Goal: Book appointment/travel/reservation

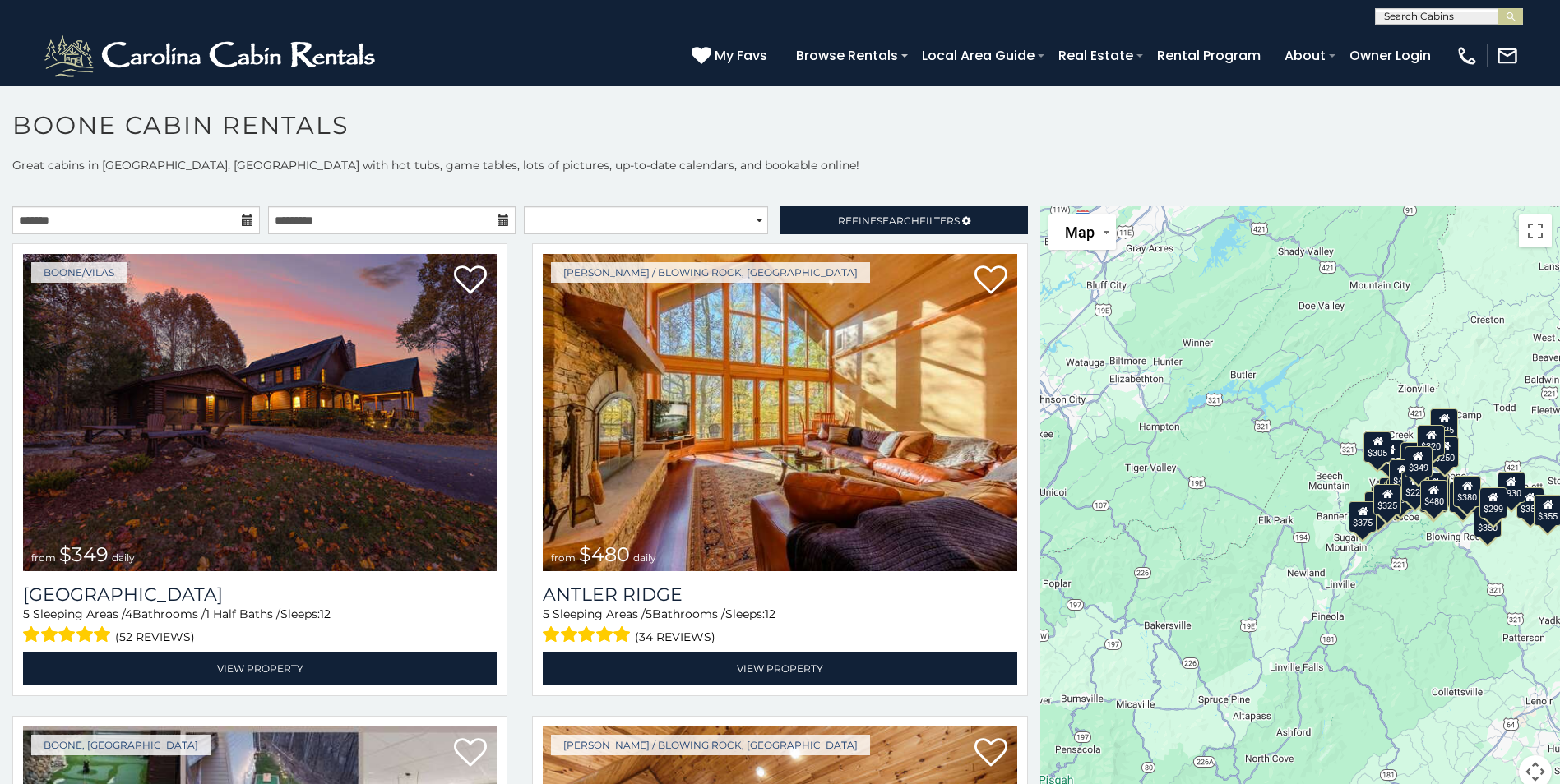
click at [1443, 470] on div "$349 $480 $525 $315 $355 $675 $635 $930 $400 $451 $330 $400 $485 $460 $395 $695…" at bounding box center [1300, 506] width 520 height 601
click at [1445, 454] on div "$250" at bounding box center [1444, 452] width 28 height 31
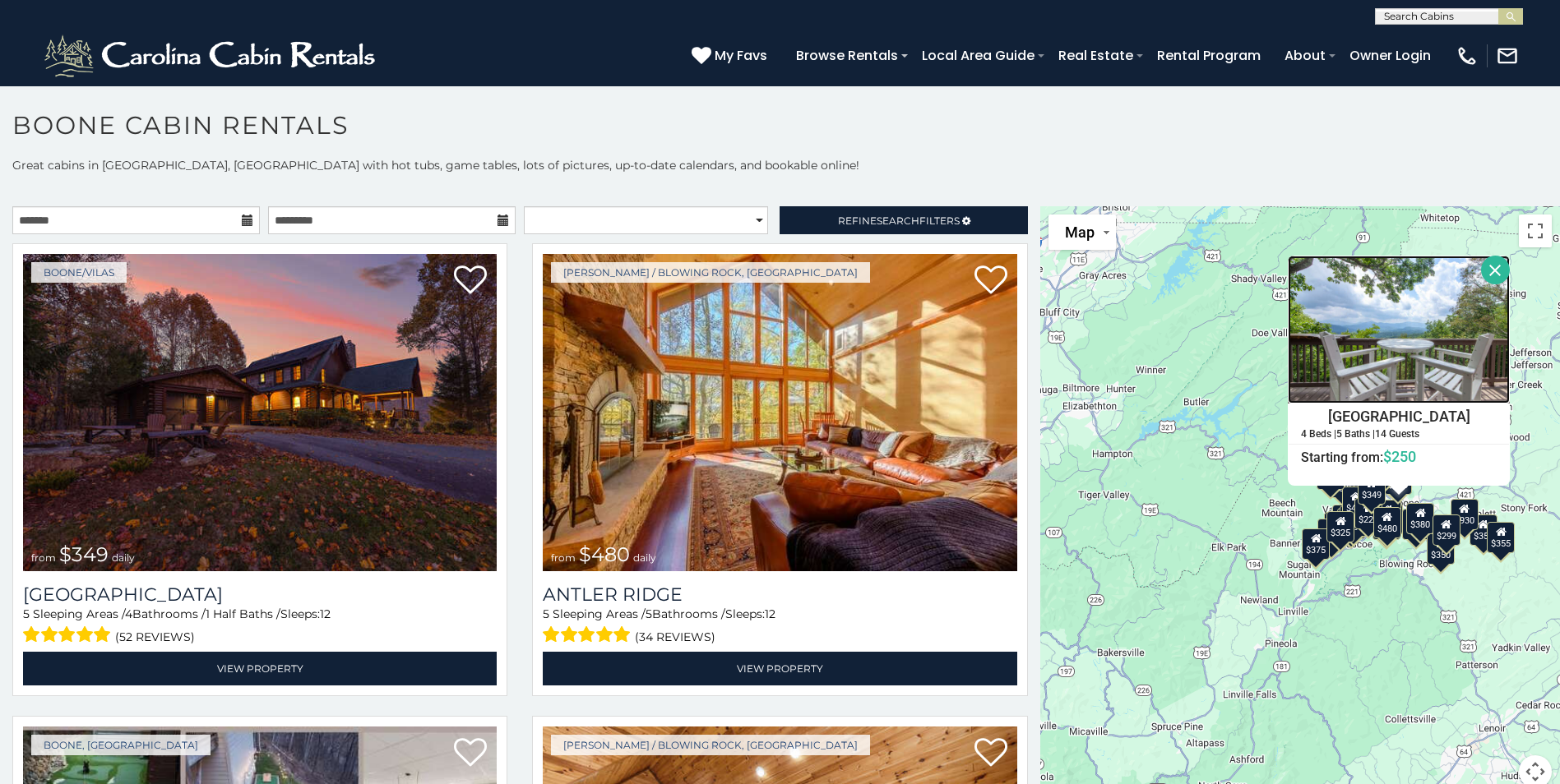
click at [1357, 371] on img at bounding box center [1399, 329] width 222 height 148
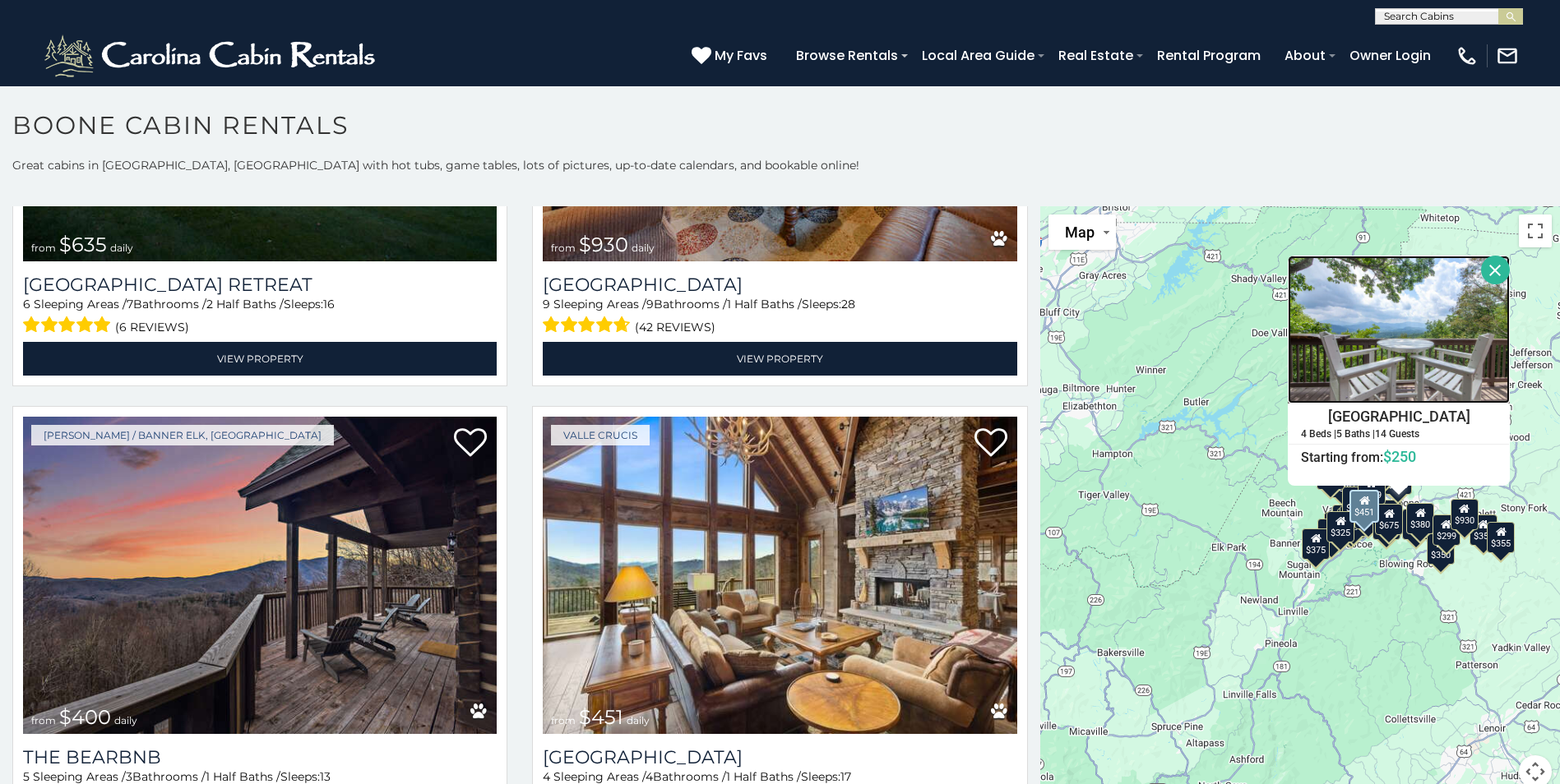
scroll to position [1808, 0]
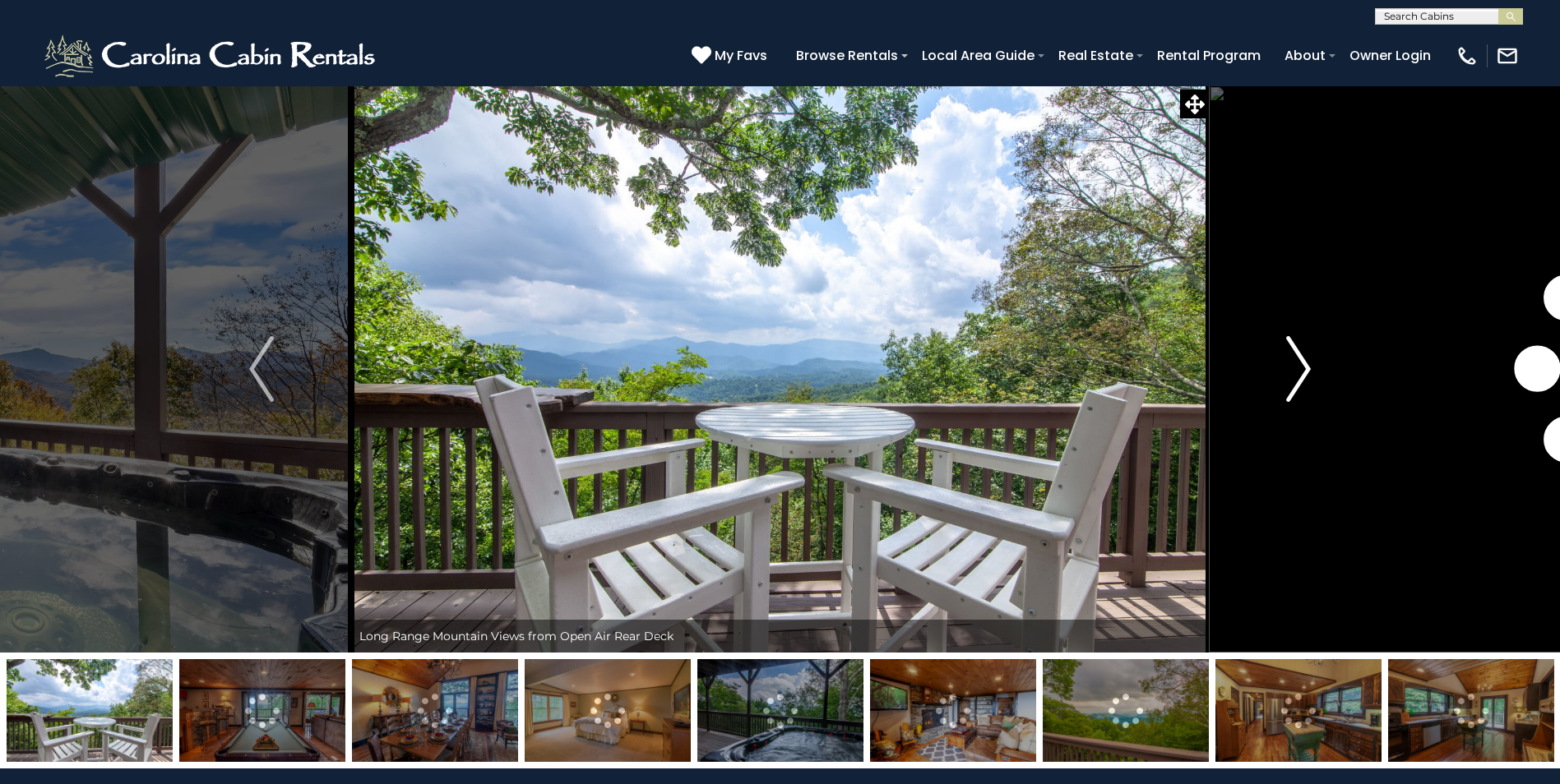
click at [1302, 366] on img "Next" at bounding box center [1299, 368] width 25 height 65
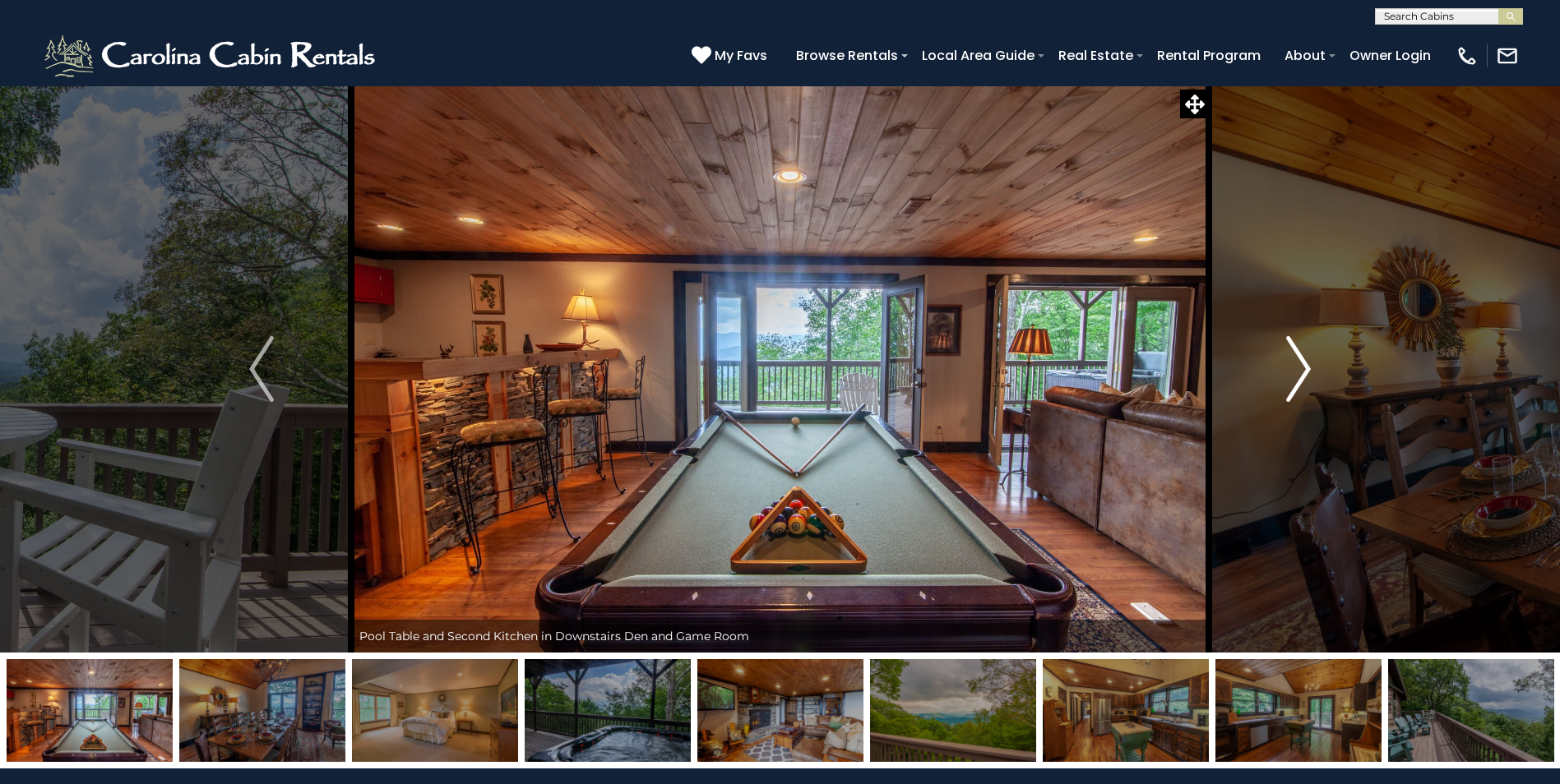
click at [1302, 366] on img "Next" at bounding box center [1299, 368] width 25 height 65
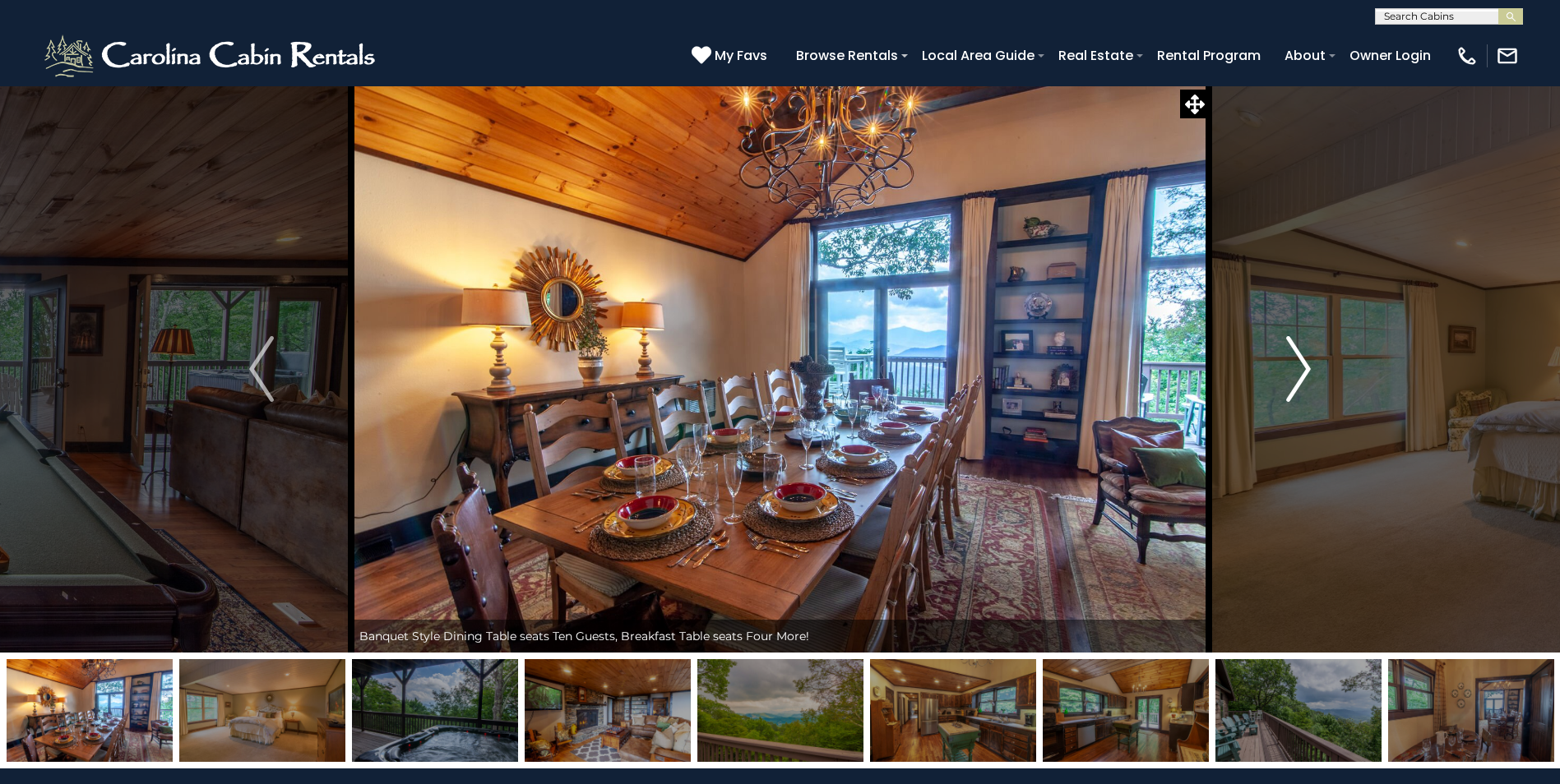
click at [1302, 366] on img "Next" at bounding box center [1299, 368] width 25 height 65
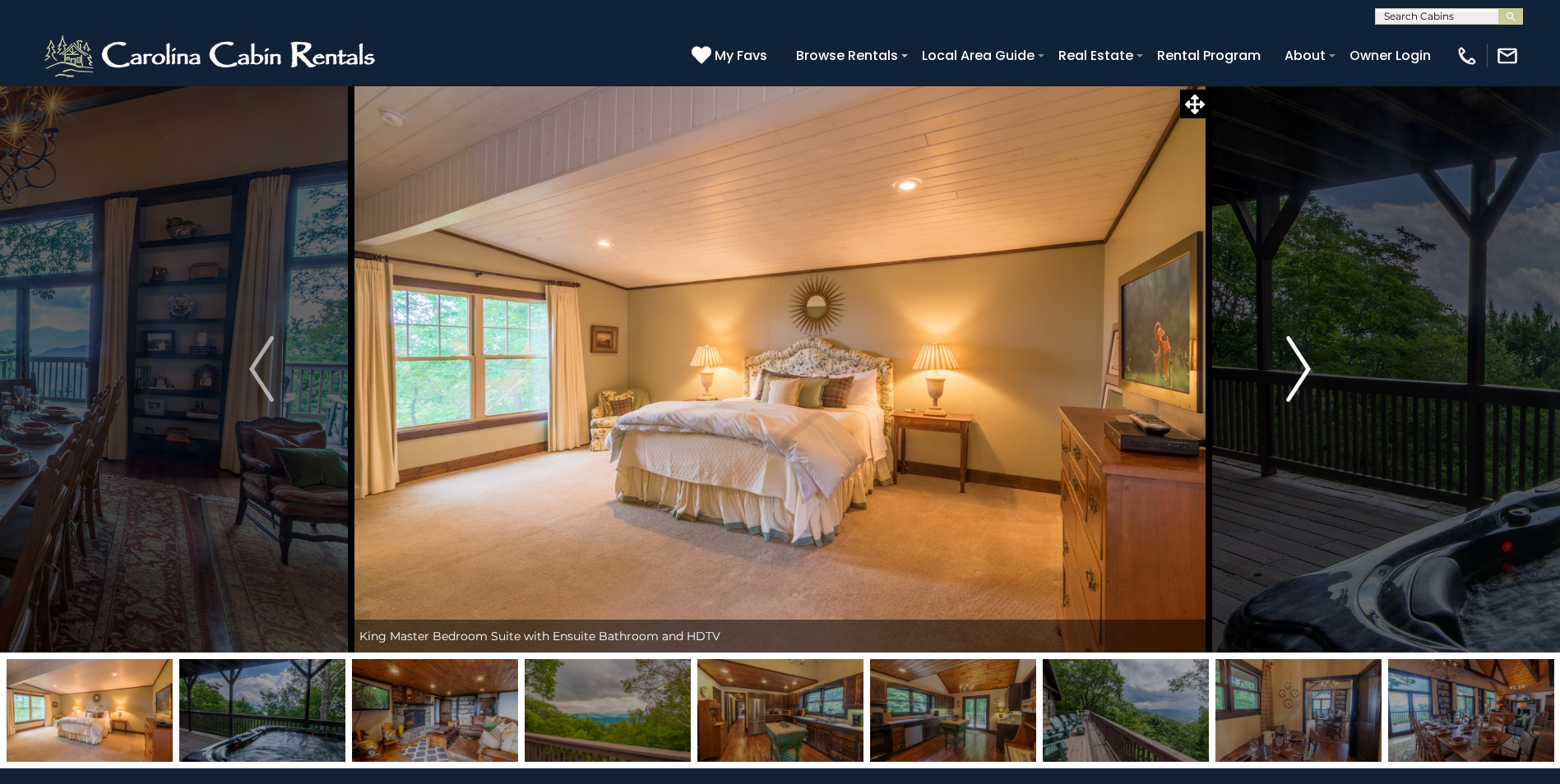
click at [1302, 366] on img "Next" at bounding box center [1299, 368] width 25 height 65
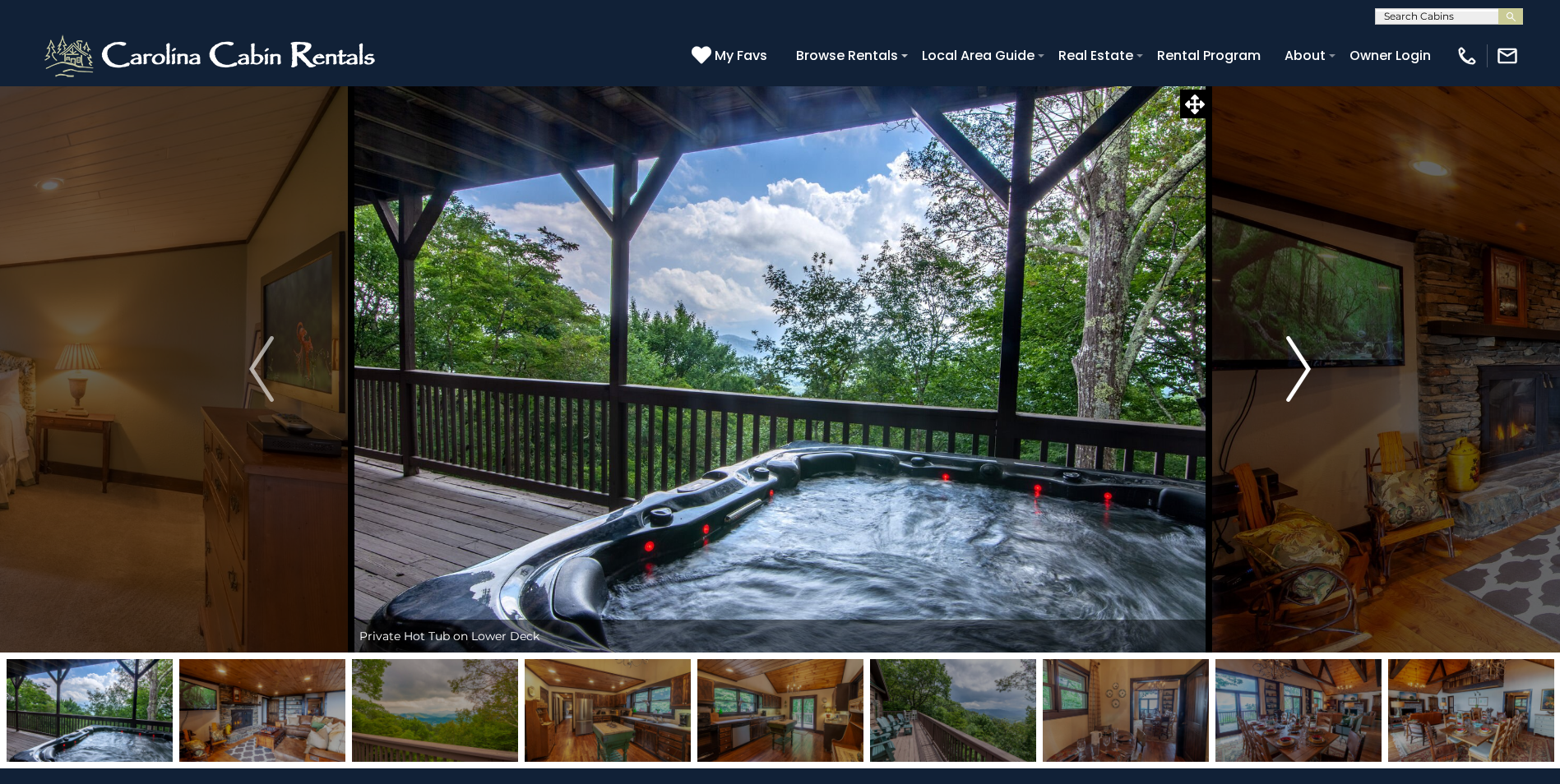
click at [1302, 366] on img "Next" at bounding box center [1299, 368] width 25 height 65
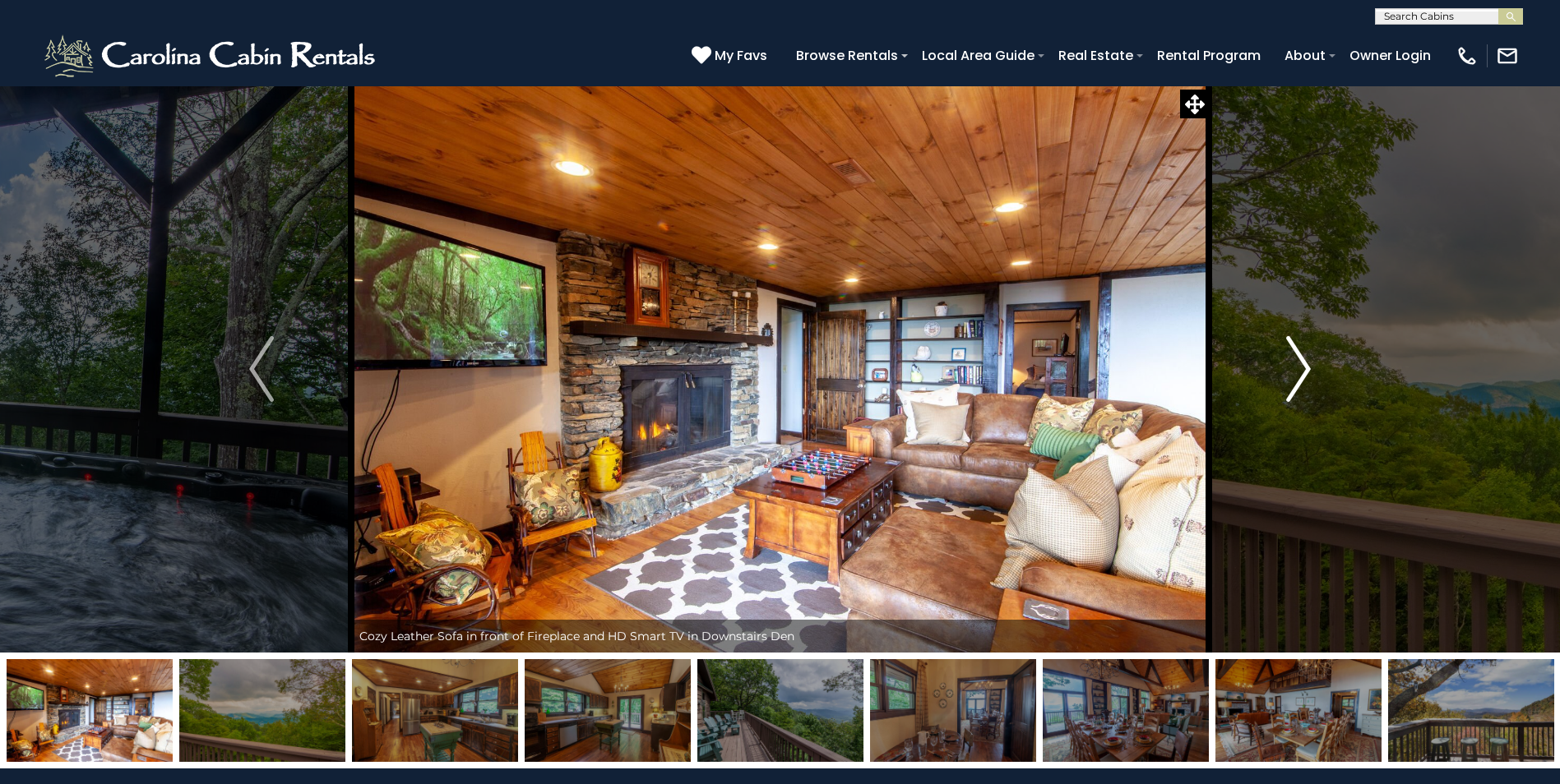
click at [1302, 366] on img "Next" at bounding box center [1299, 368] width 25 height 65
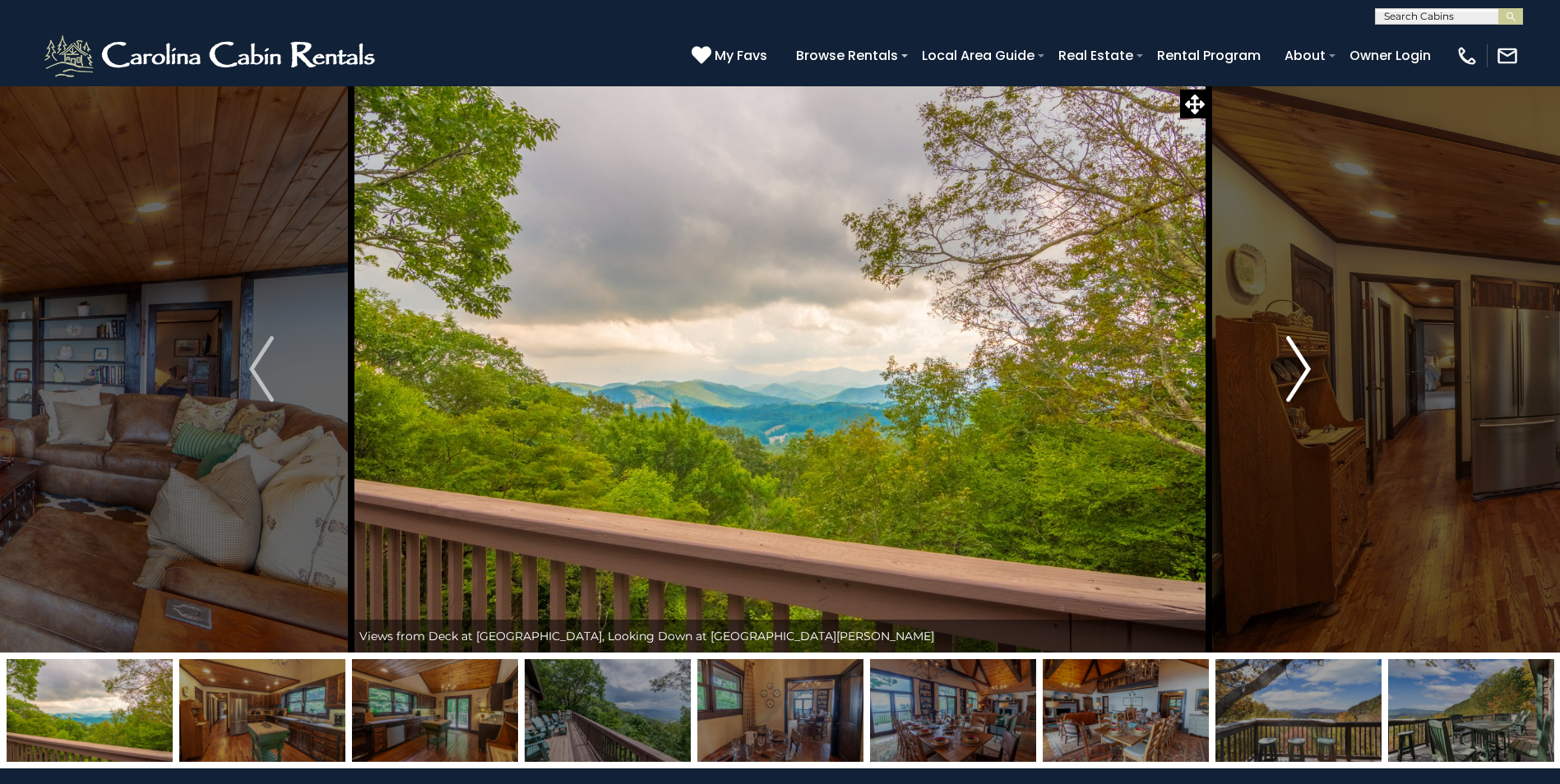
click at [1302, 366] on img "Next" at bounding box center [1299, 368] width 25 height 65
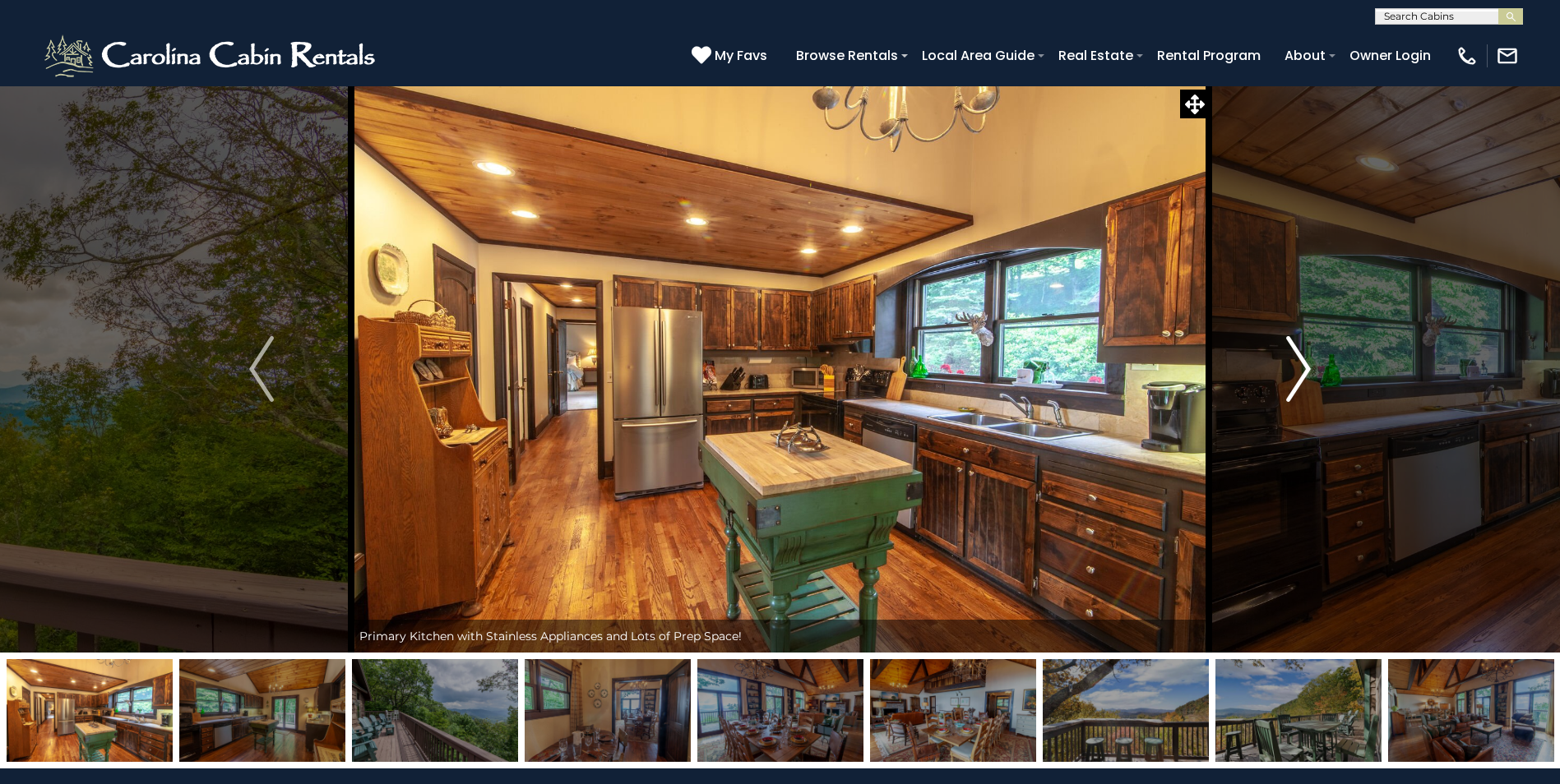
click at [1302, 366] on img "Next" at bounding box center [1299, 368] width 25 height 65
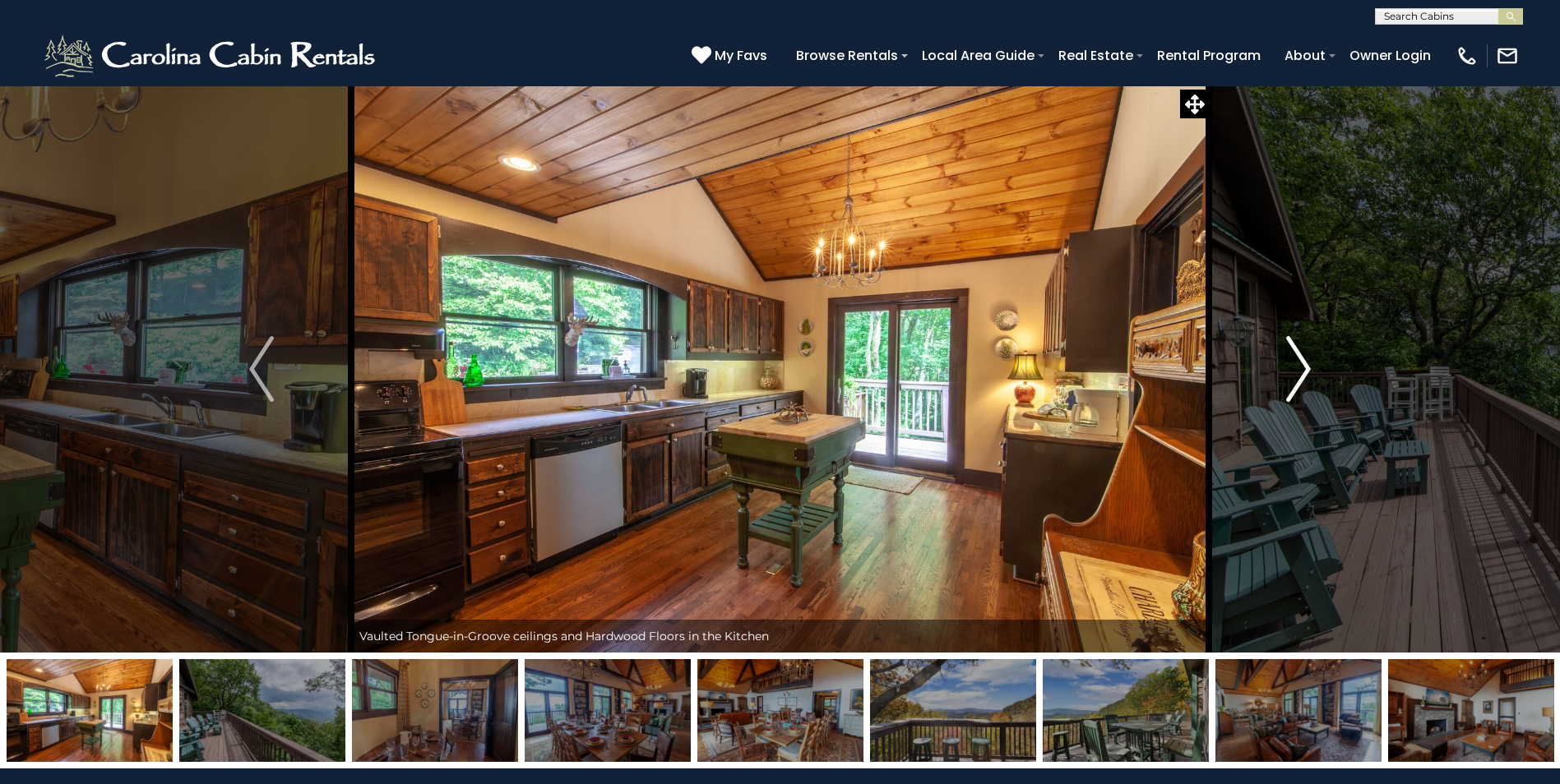
click at [1302, 366] on img "Next" at bounding box center [1299, 368] width 25 height 65
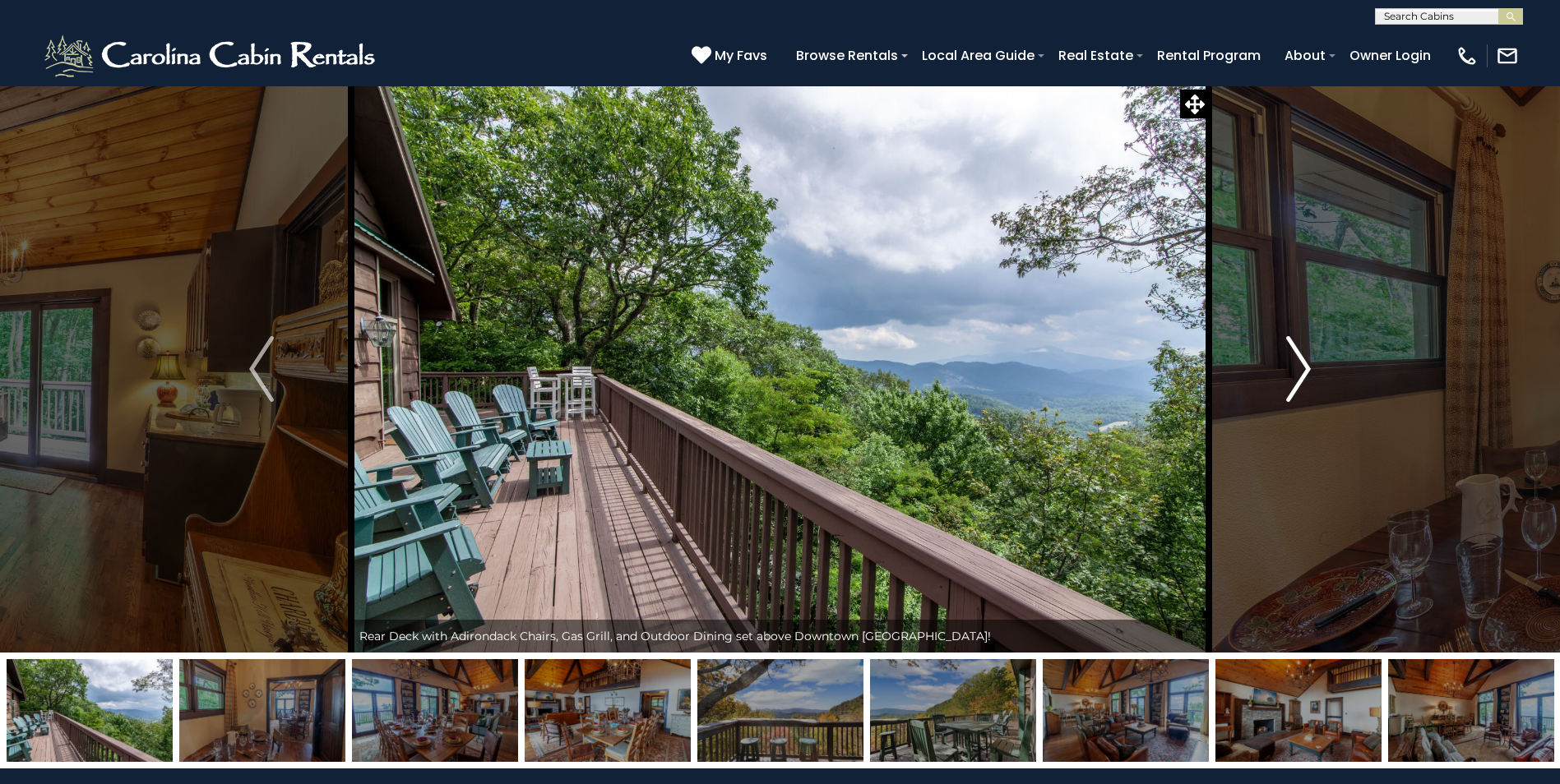
click at [1302, 366] on img "Next" at bounding box center [1299, 368] width 25 height 65
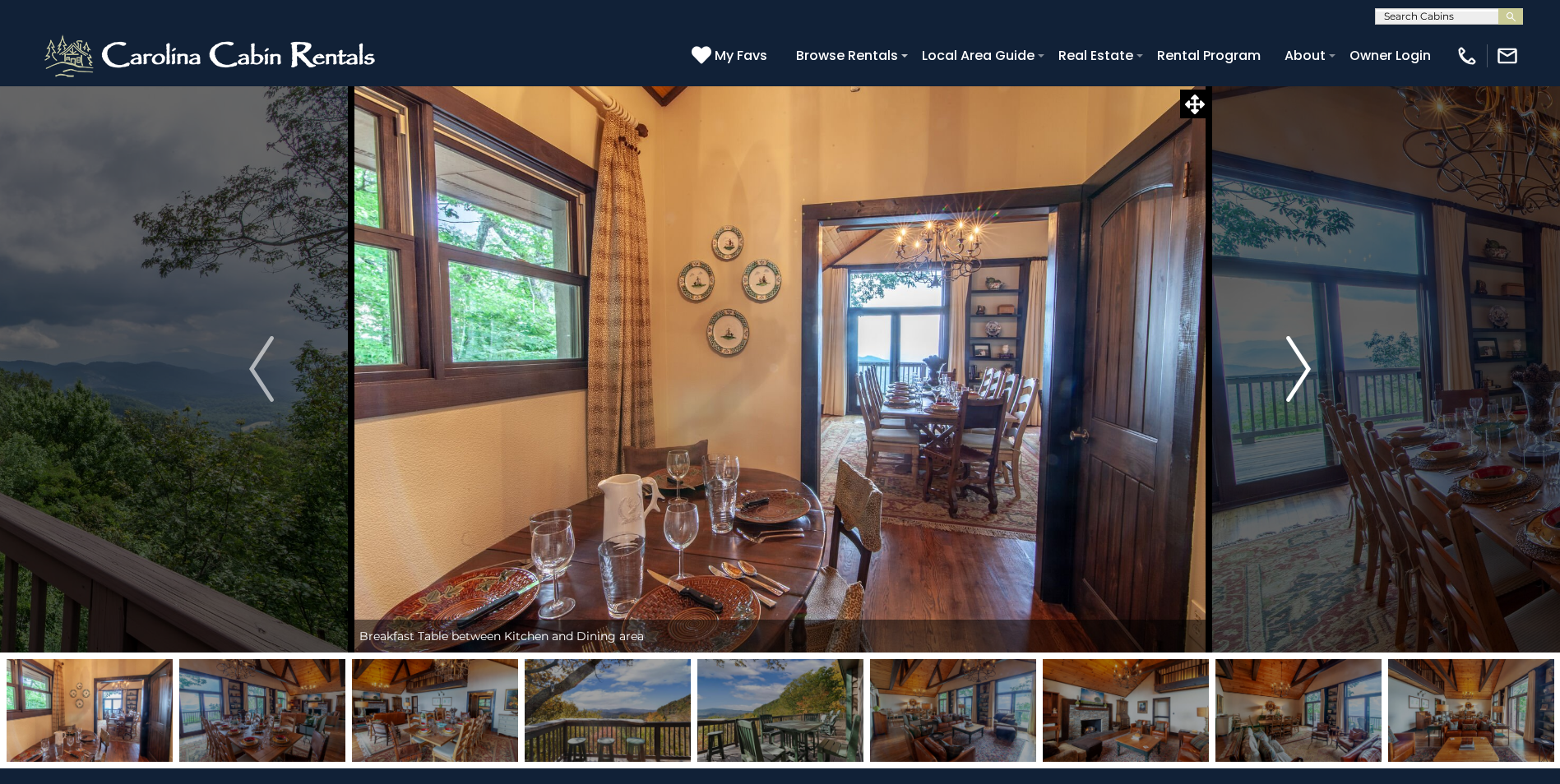
click at [1302, 366] on img "Next" at bounding box center [1299, 368] width 25 height 65
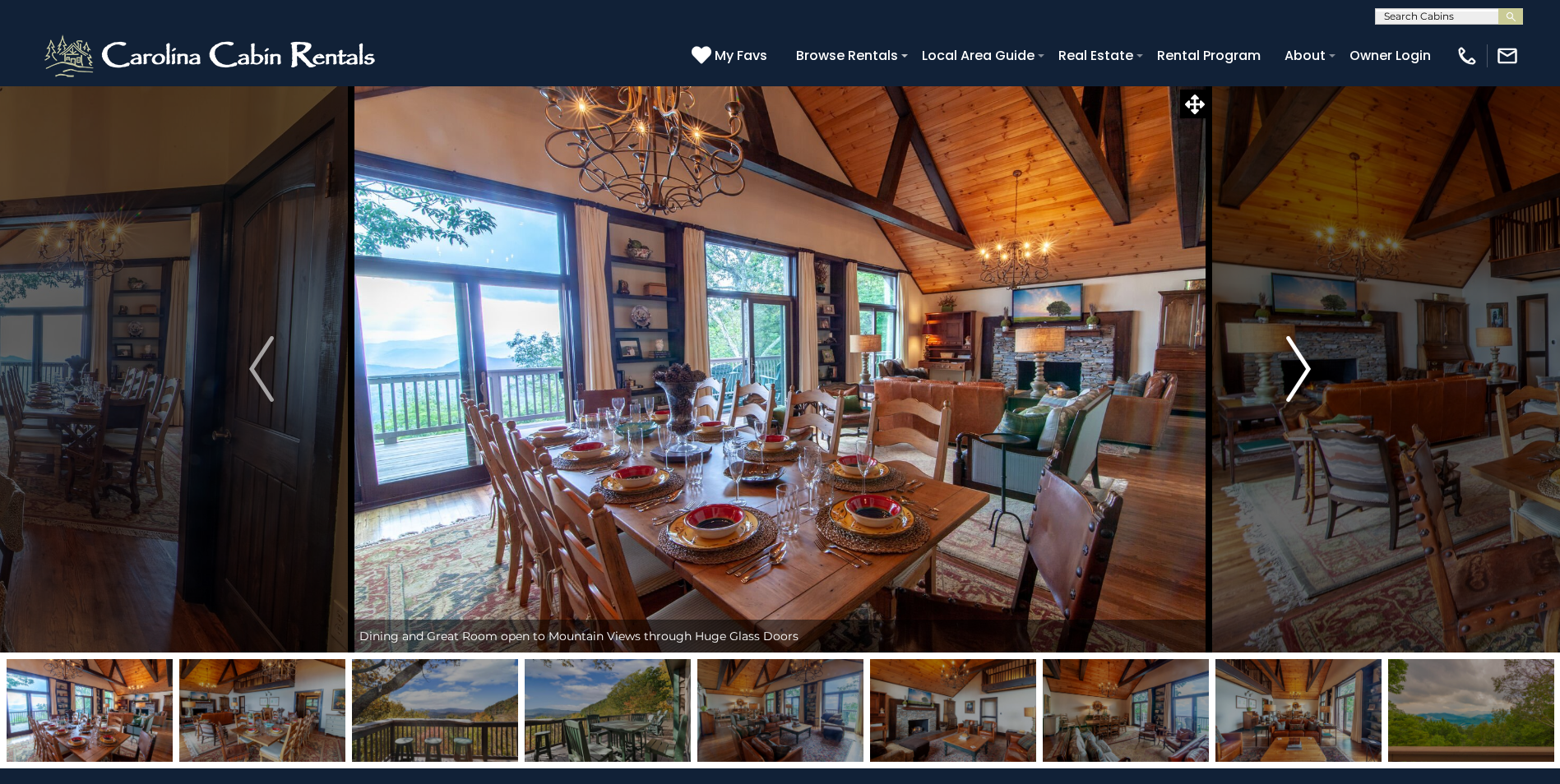
click at [1302, 366] on img "Next" at bounding box center [1299, 368] width 25 height 65
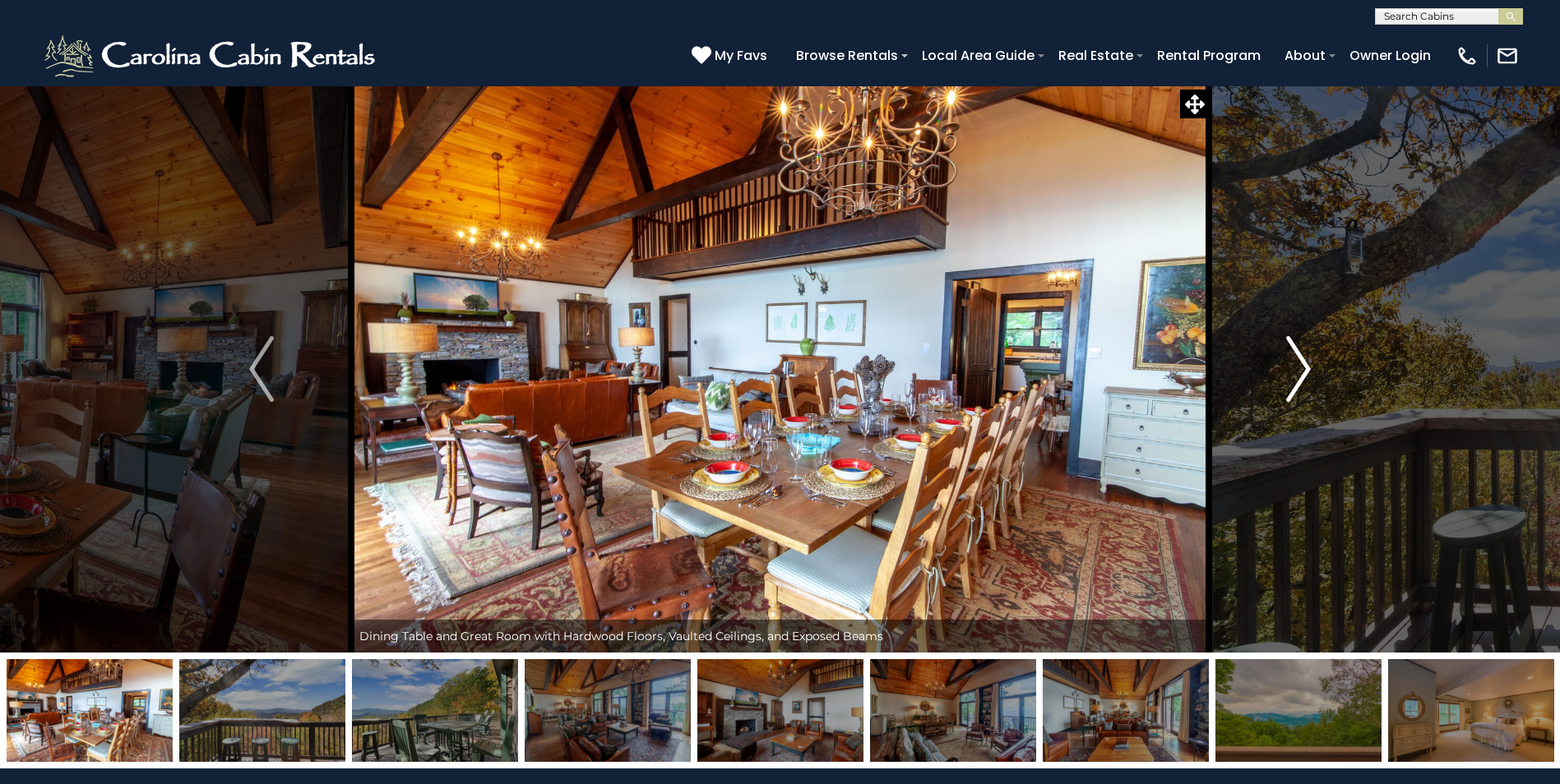
click at [1302, 366] on img "Next" at bounding box center [1299, 368] width 25 height 65
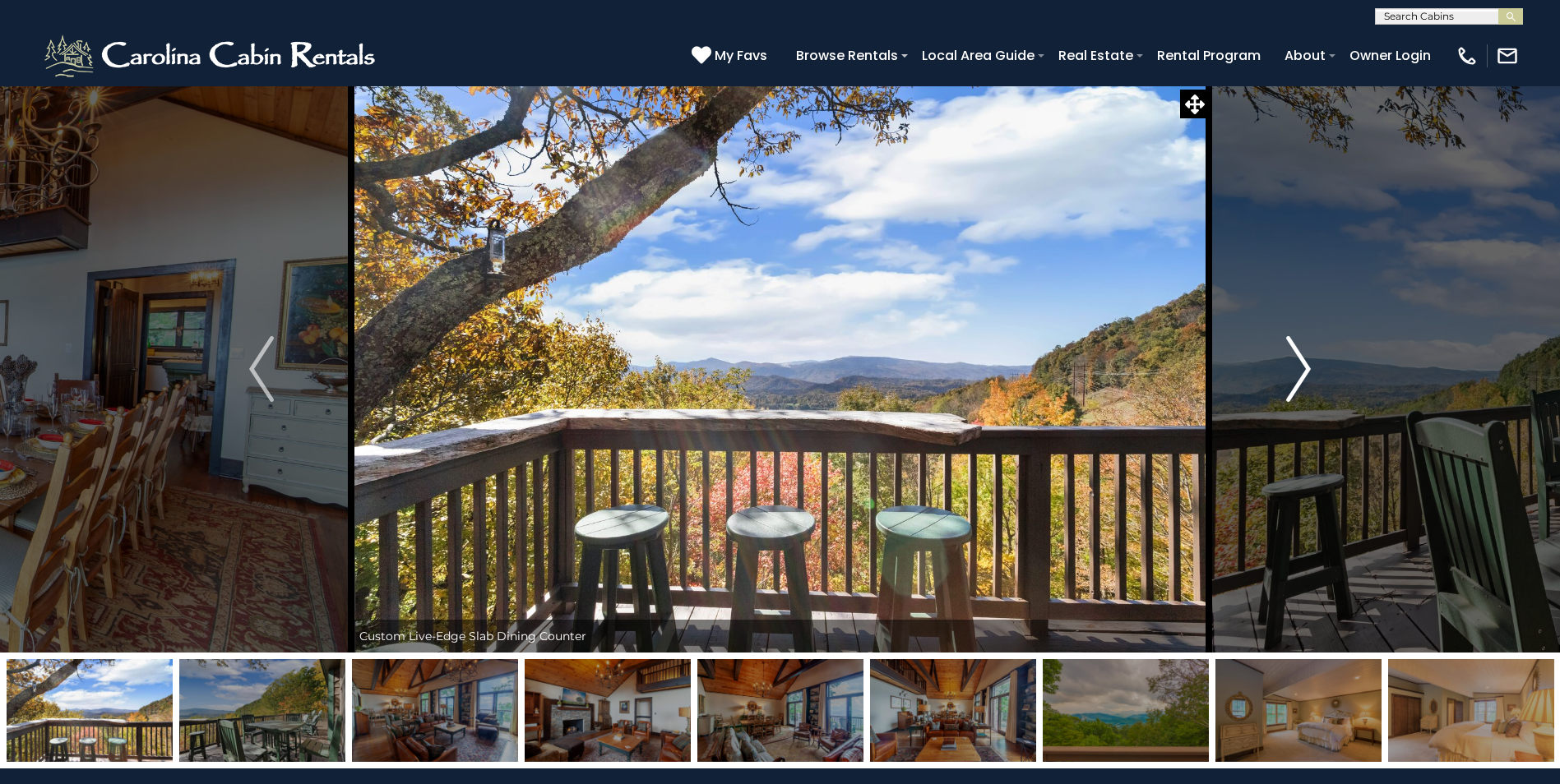
click at [1302, 366] on img "Next" at bounding box center [1299, 368] width 25 height 65
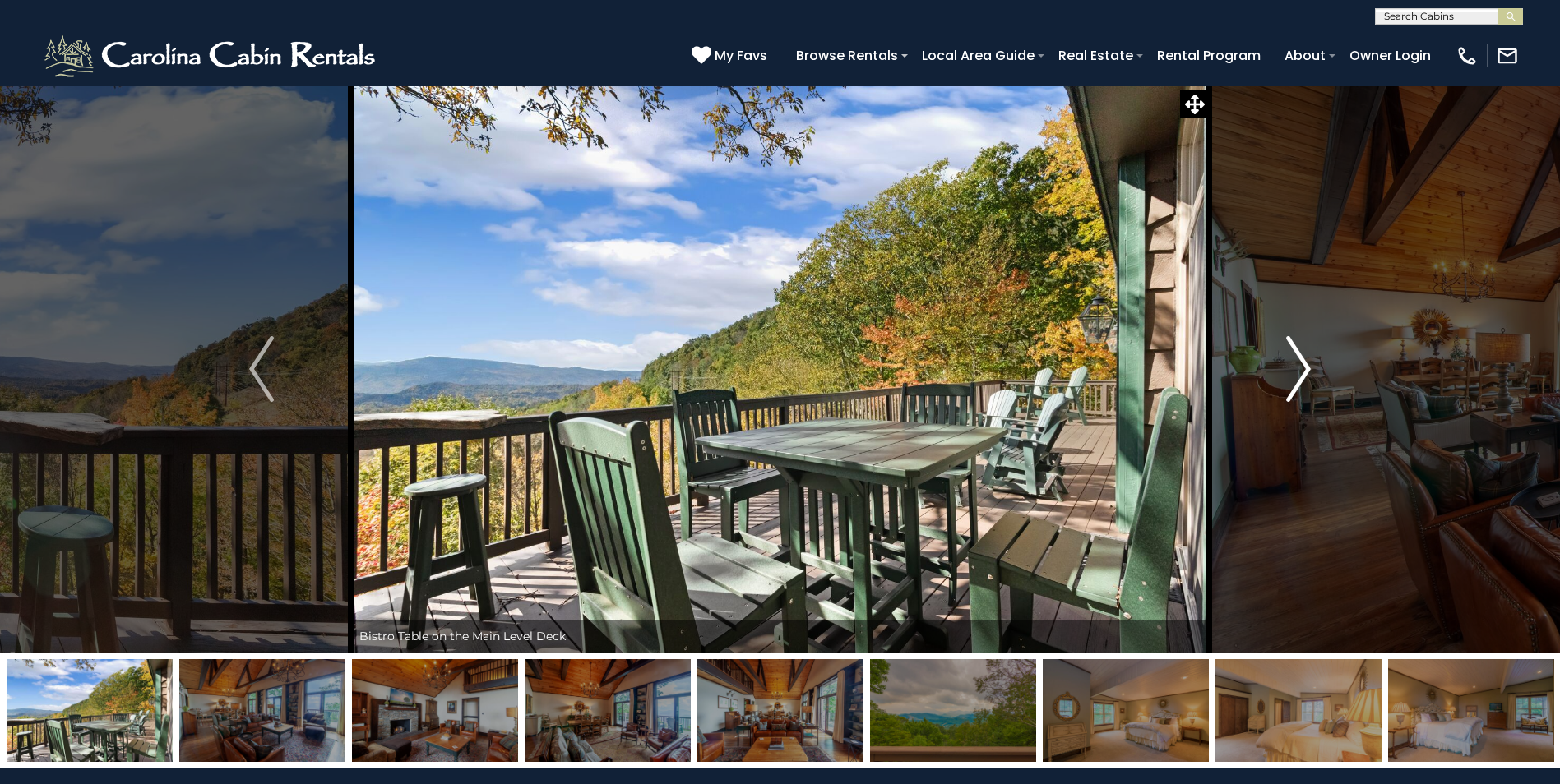
click at [1302, 366] on img "Next" at bounding box center [1299, 368] width 25 height 65
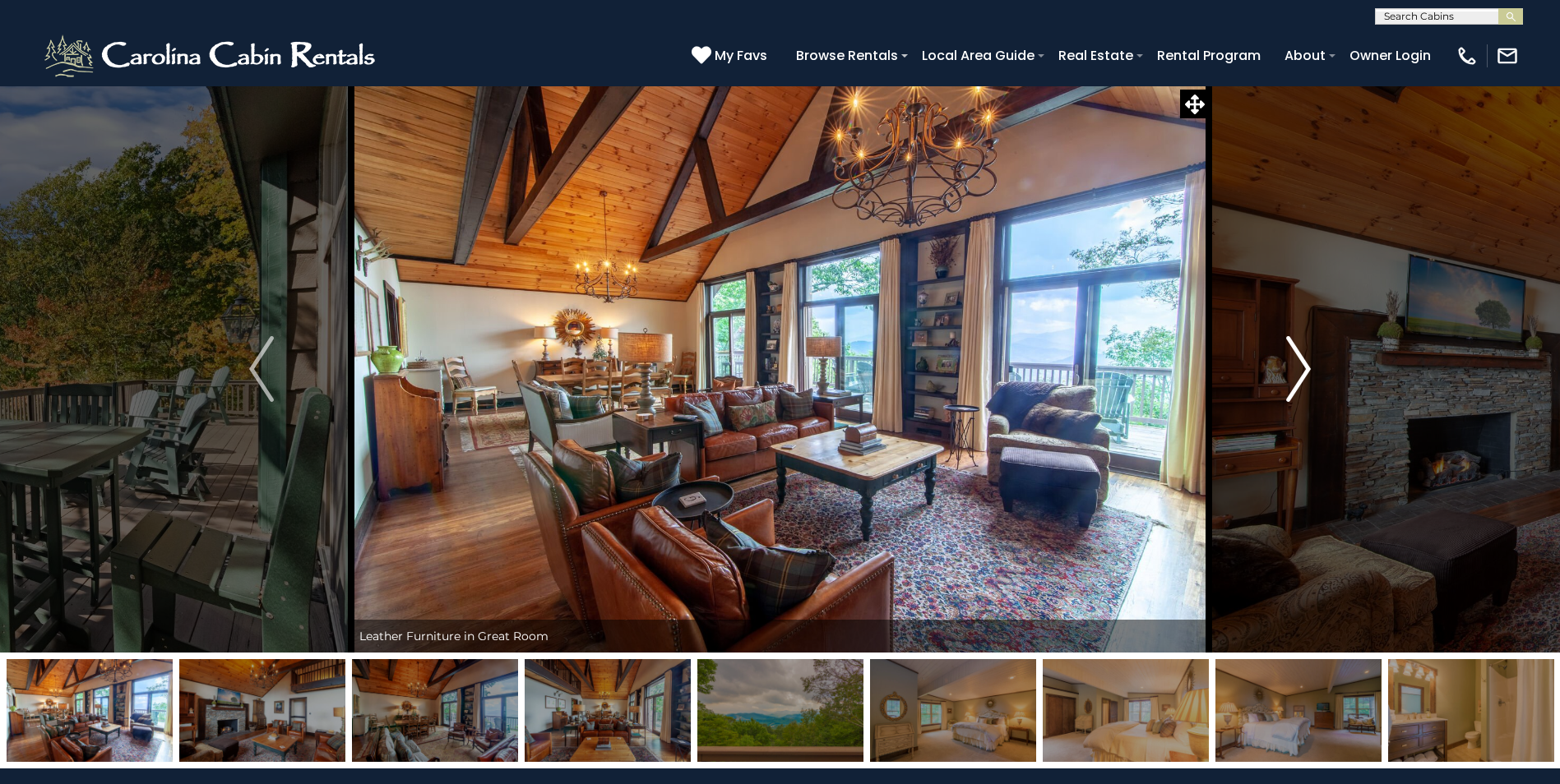
click at [1302, 366] on img "Next" at bounding box center [1299, 368] width 25 height 65
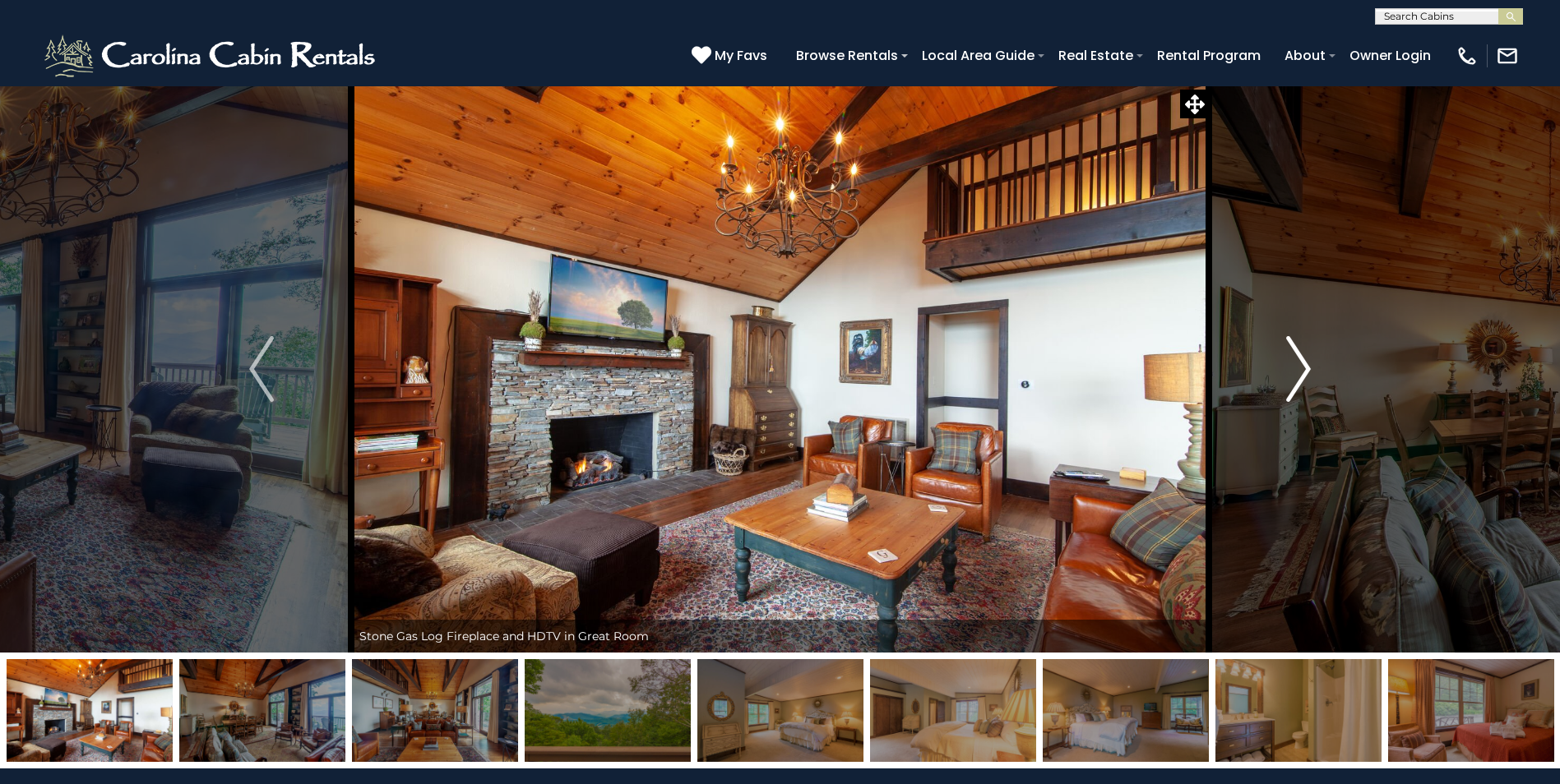
click at [1302, 366] on img "Next" at bounding box center [1299, 368] width 25 height 65
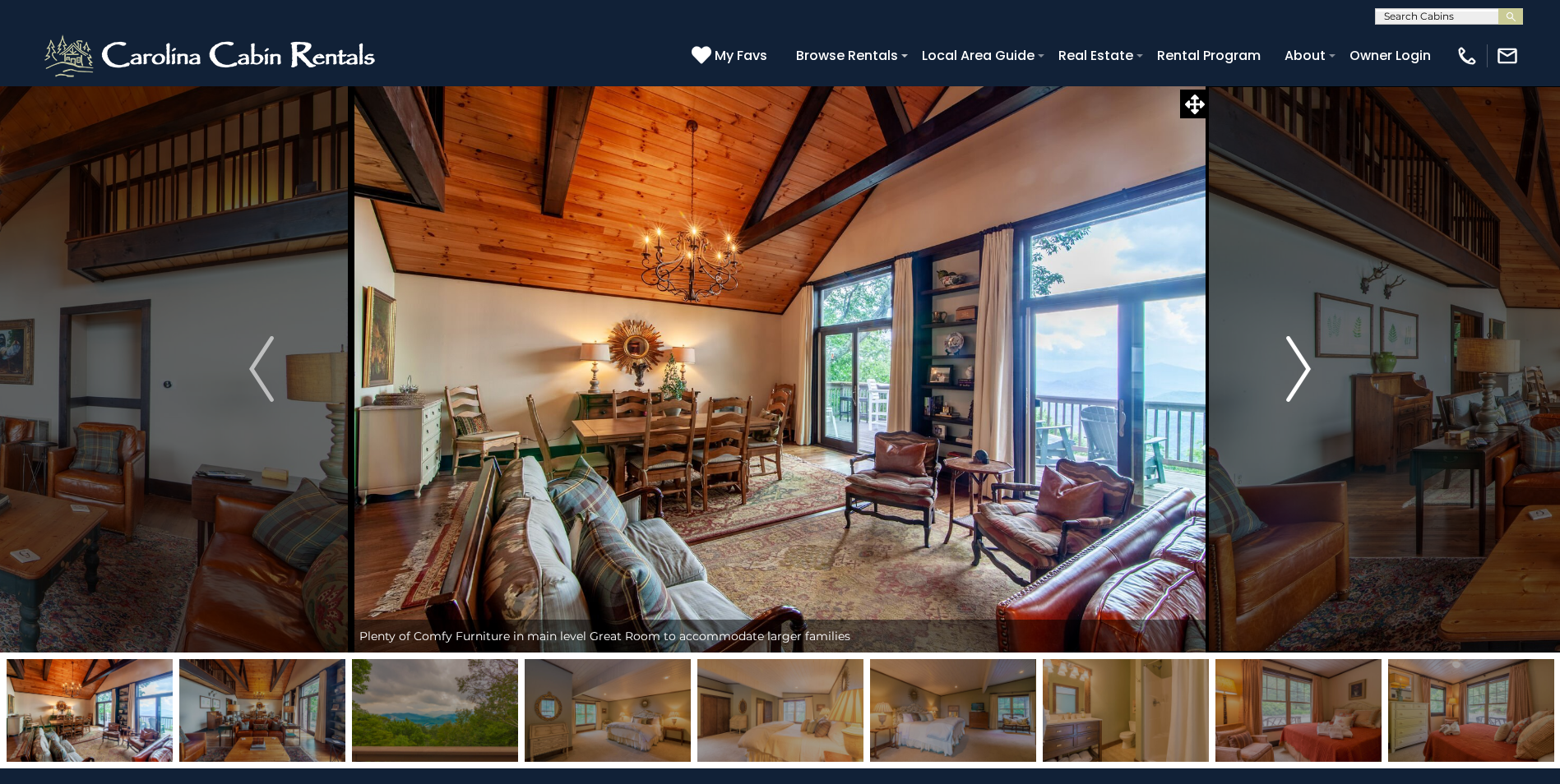
click at [1302, 366] on img "Next" at bounding box center [1299, 368] width 25 height 65
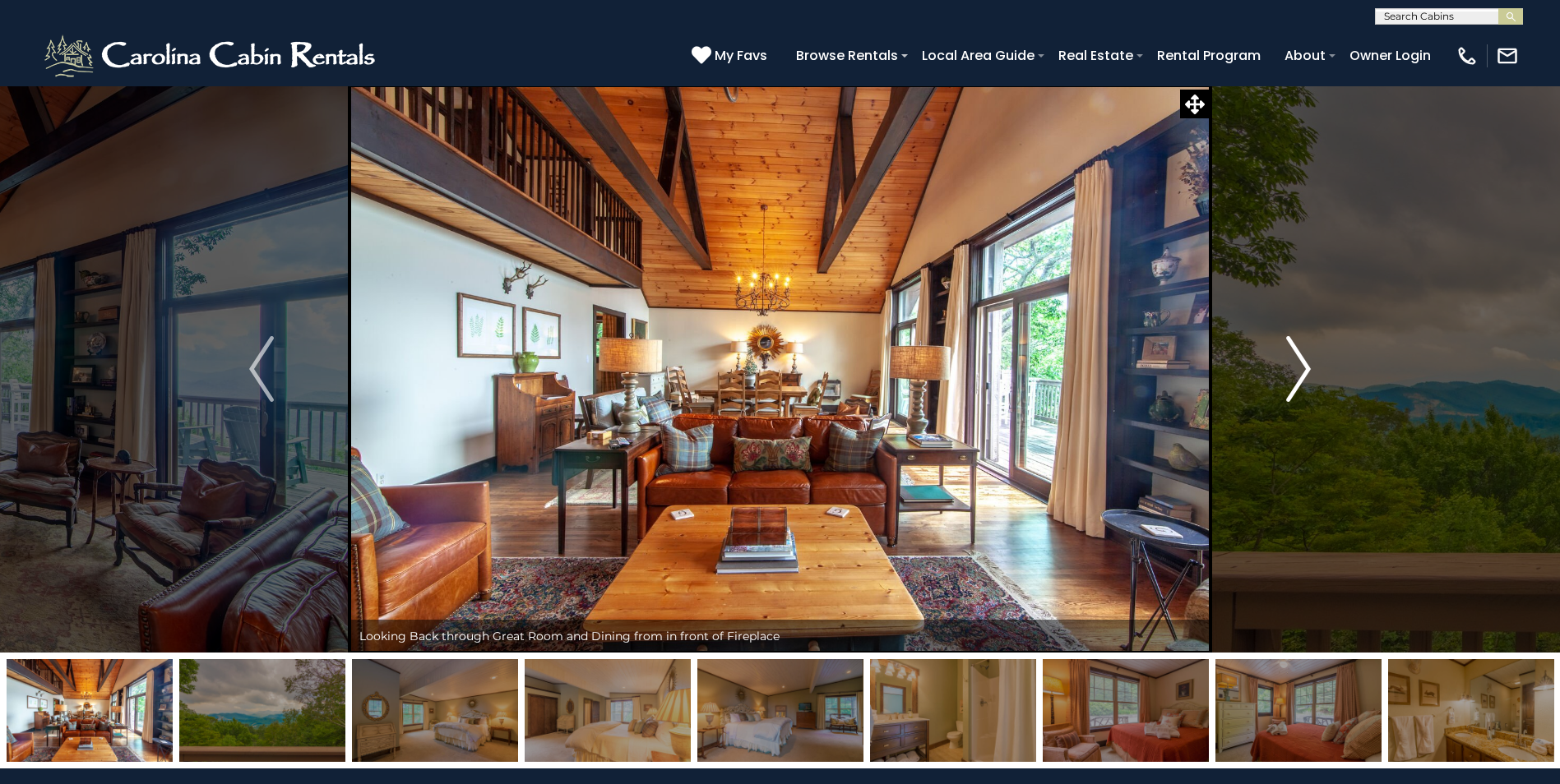
click at [1302, 366] on img "Next" at bounding box center [1299, 368] width 25 height 65
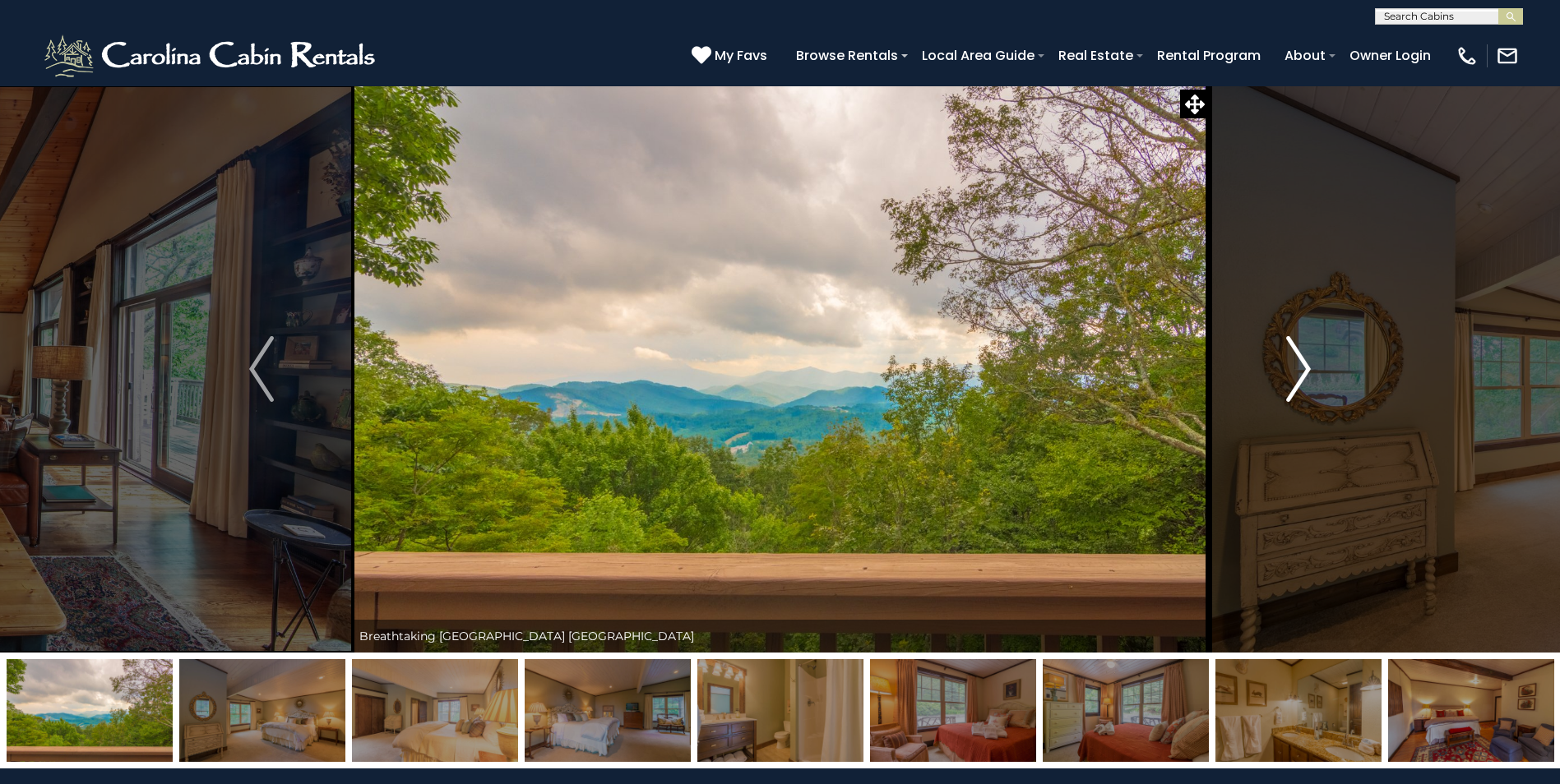
click at [1302, 366] on img "Next" at bounding box center [1299, 368] width 25 height 65
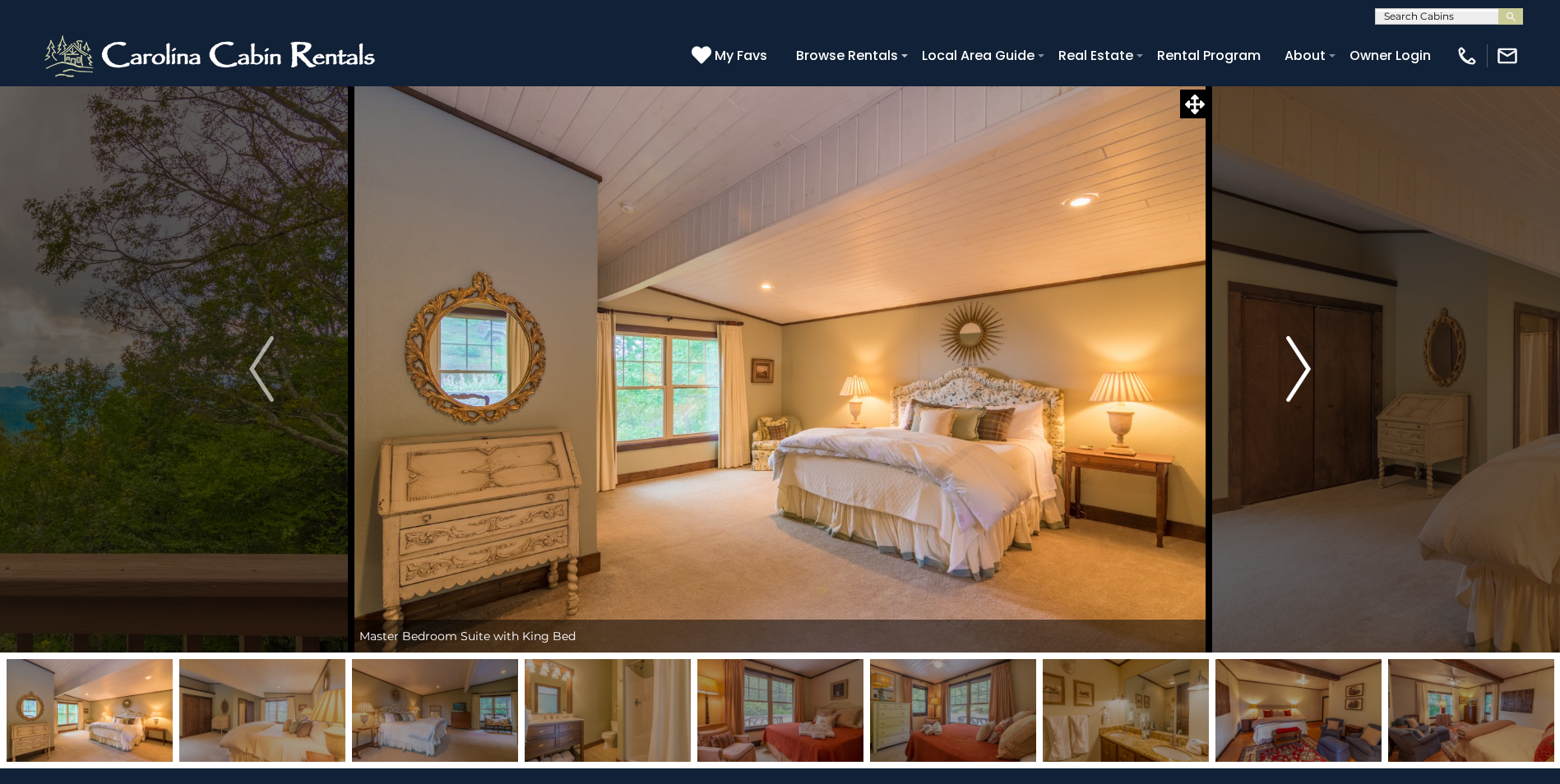
click at [1302, 366] on img "Next" at bounding box center [1299, 368] width 25 height 65
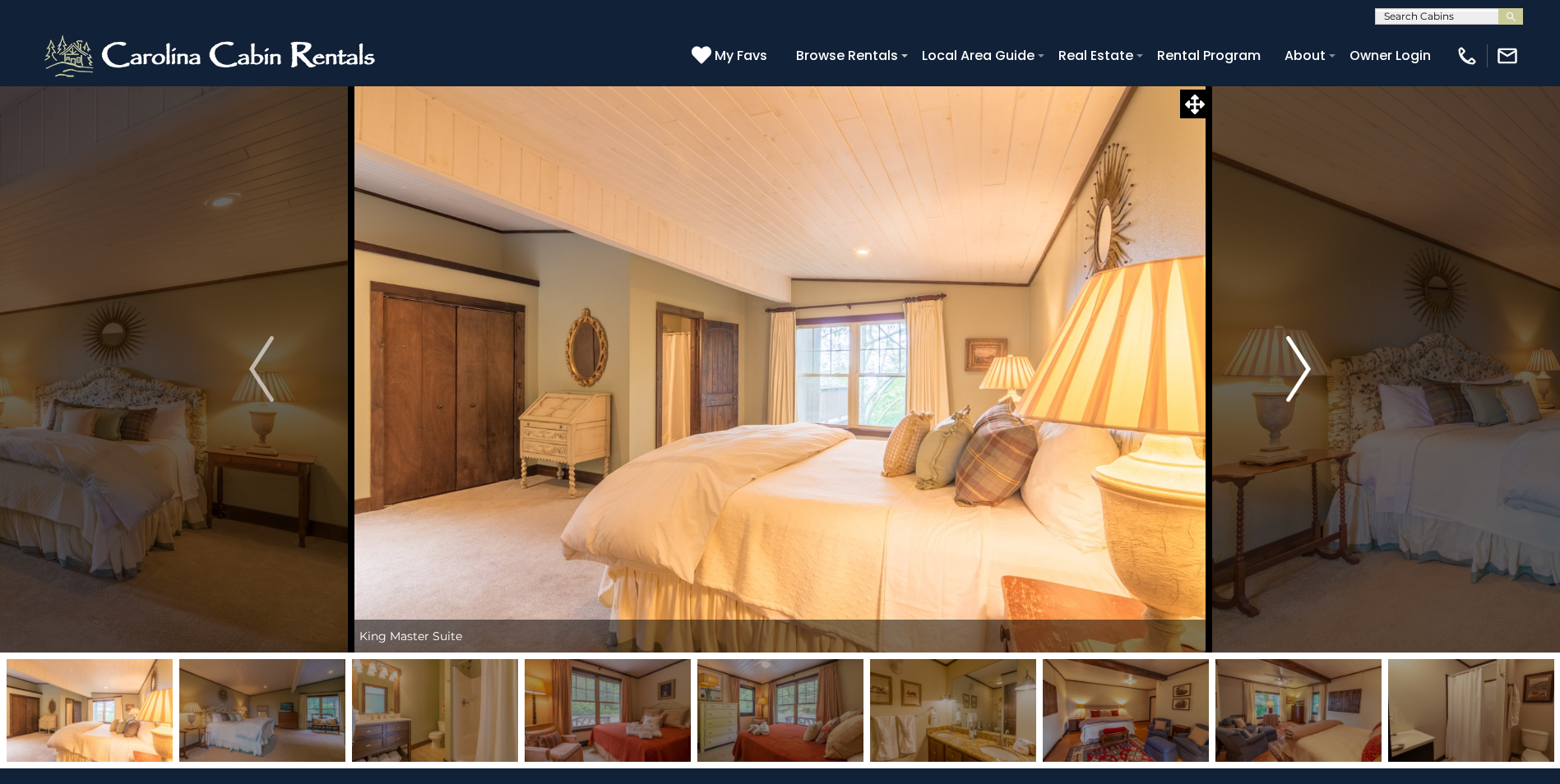
click at [1302, 366] on img "Next" at bounding box center [1299, 368] width 25 height 65
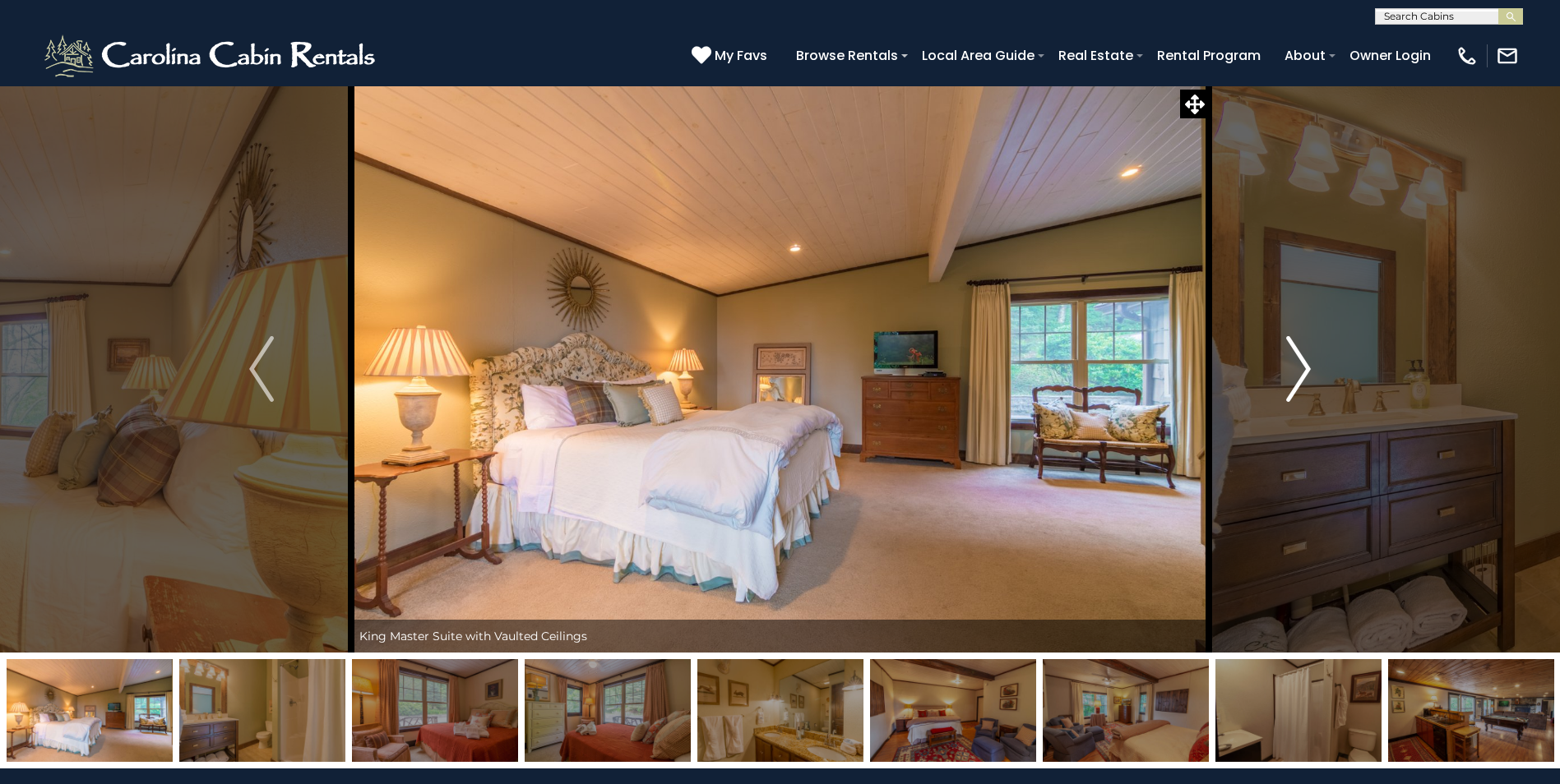
click at [1302, 366] on img "Next" at bounding box center [1299, 368] width 25 height 65
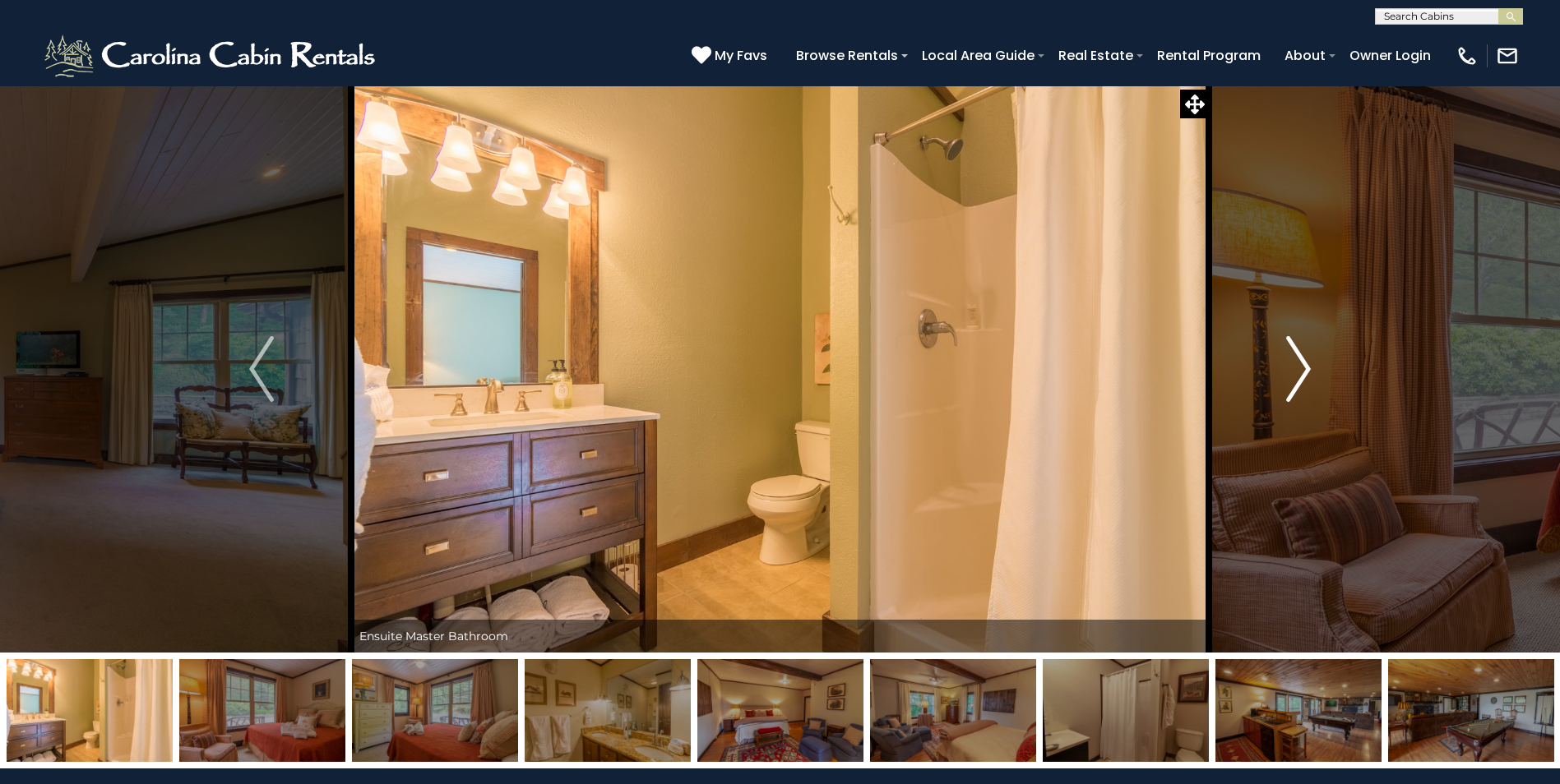
click at [1302, 366] on img "Next" at bounding box center [1299, 368] width 25 height 65
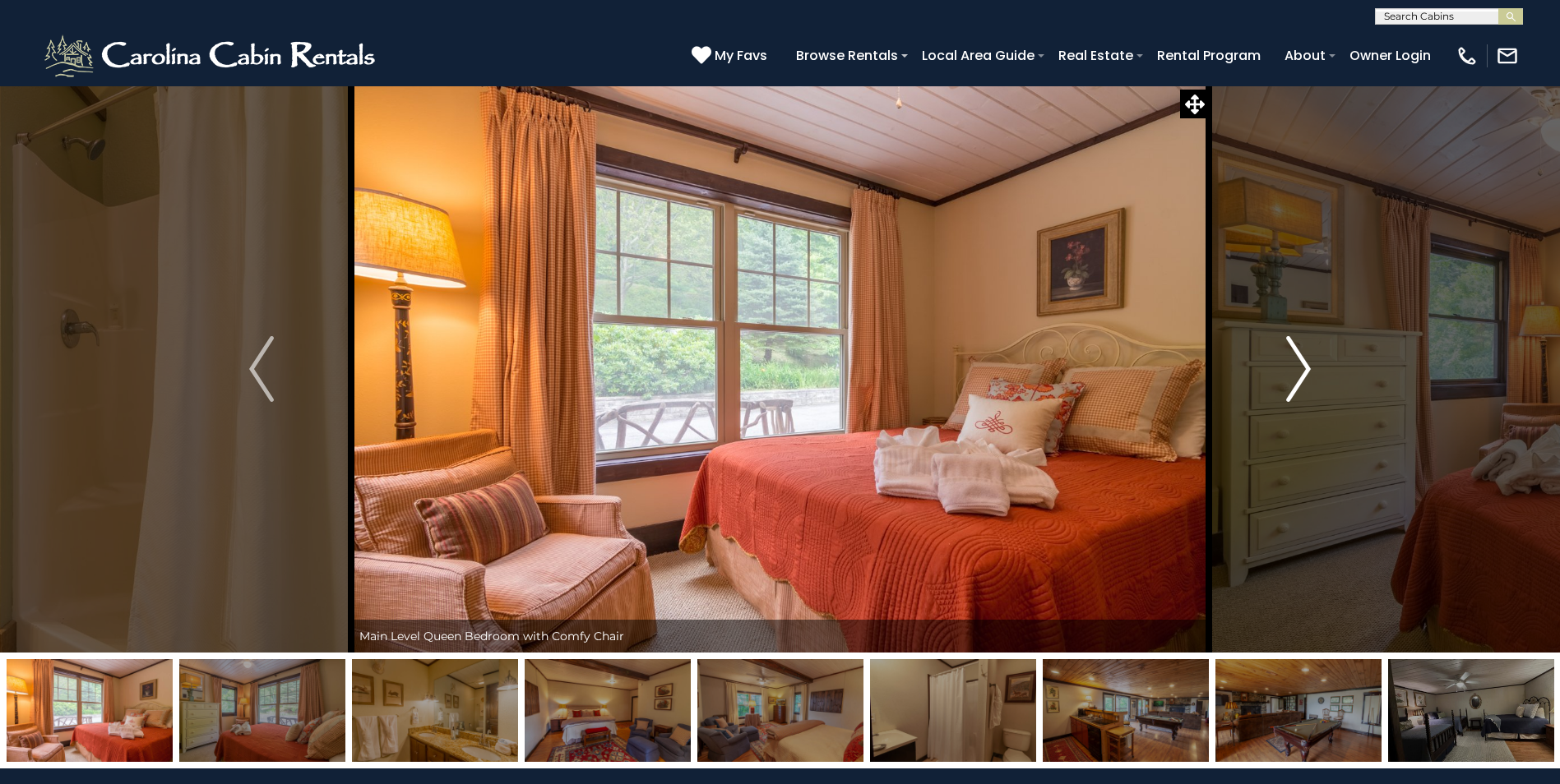
click at [1302, 366] on img "Next" at bounding box center [1299, 368] width 25 height 65
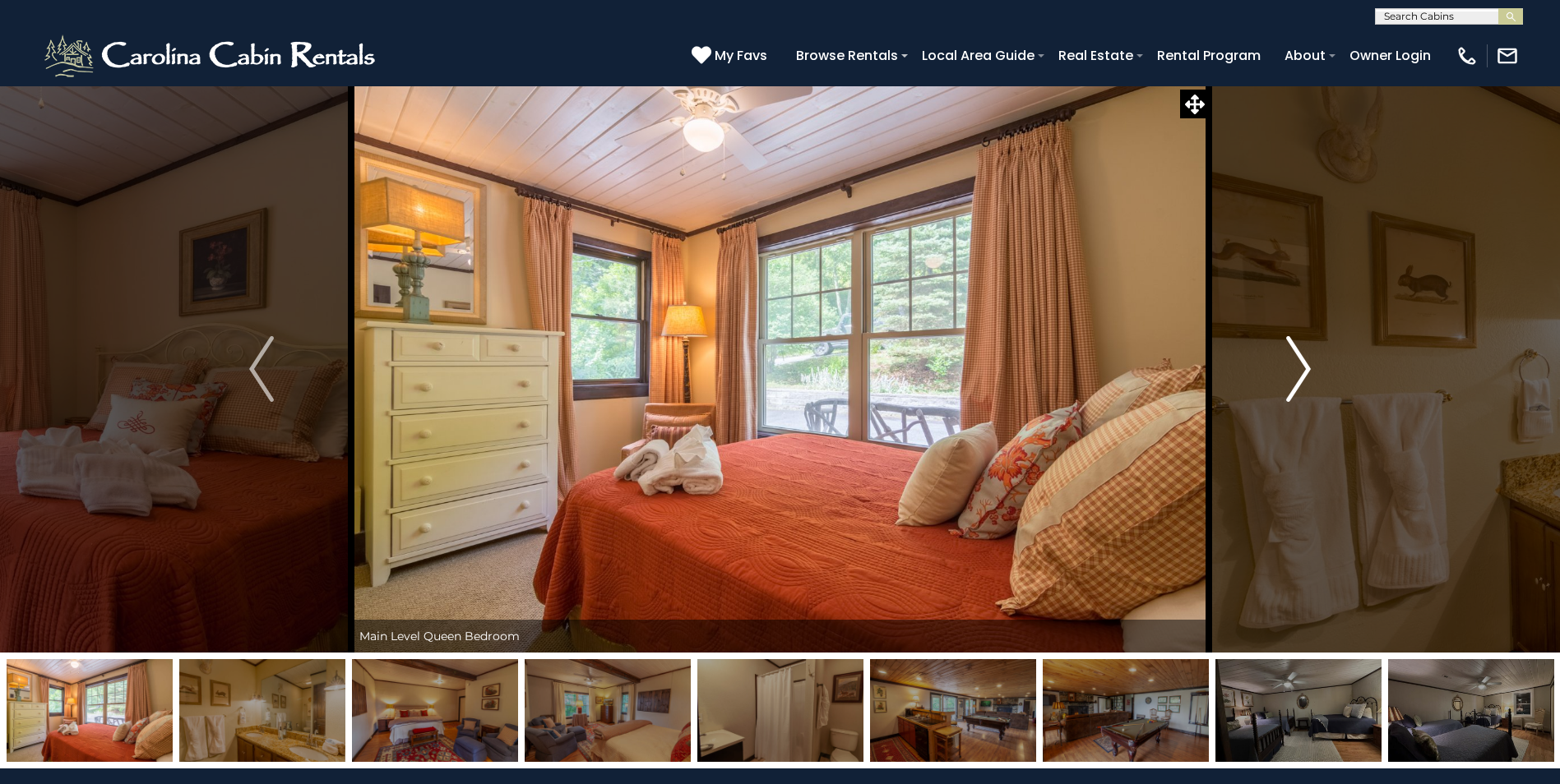
click at [1302, 366] on img "Next" at bounding box center [1299, 368] width 25 height 65
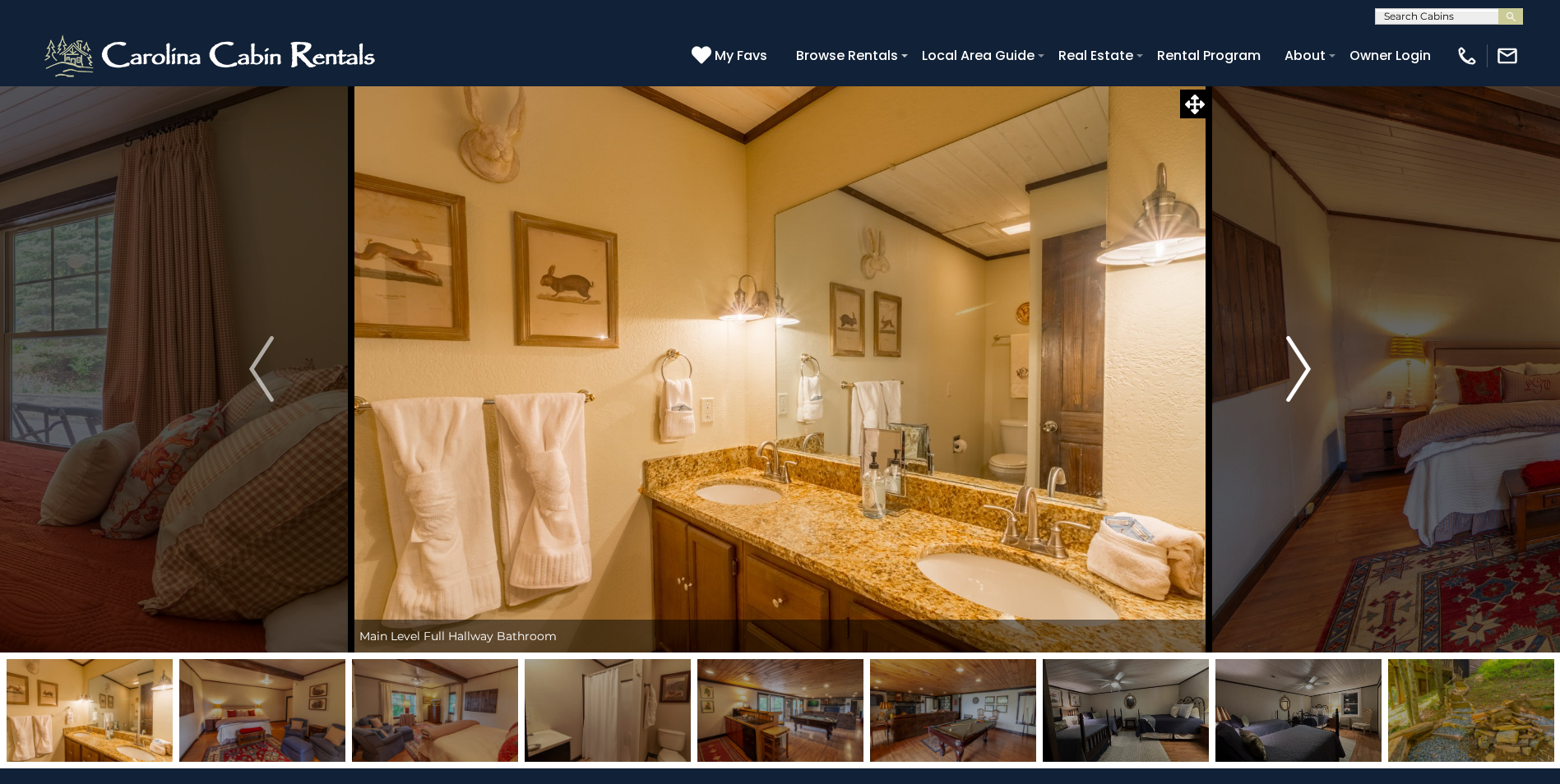
click at [1302, 366] on img "Next" at bounding box center [1299, 368] width 25 height 65
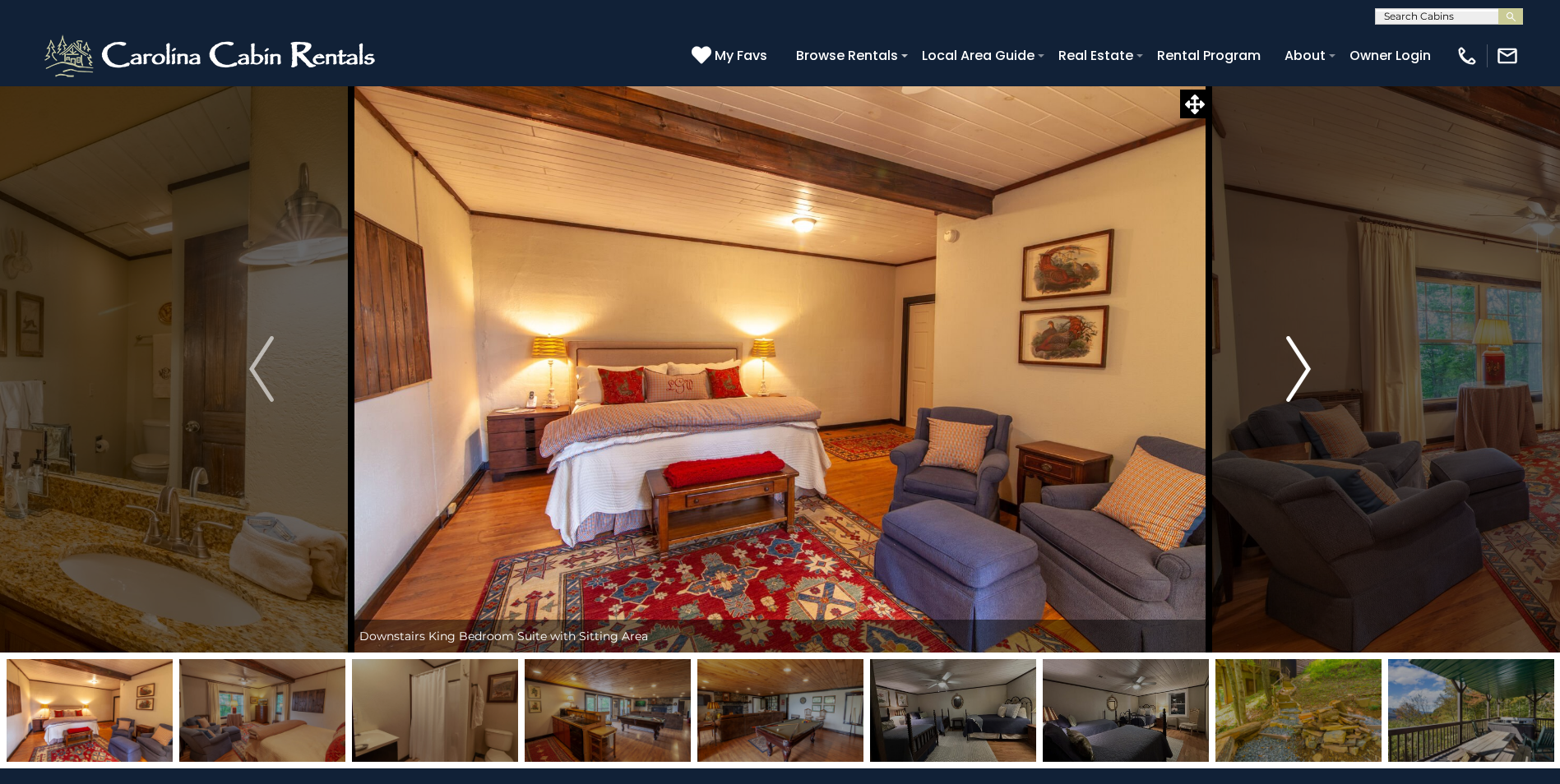
click at [1302, 366] on img "Next" at bounding box center [1299, 368] width 25 height 65
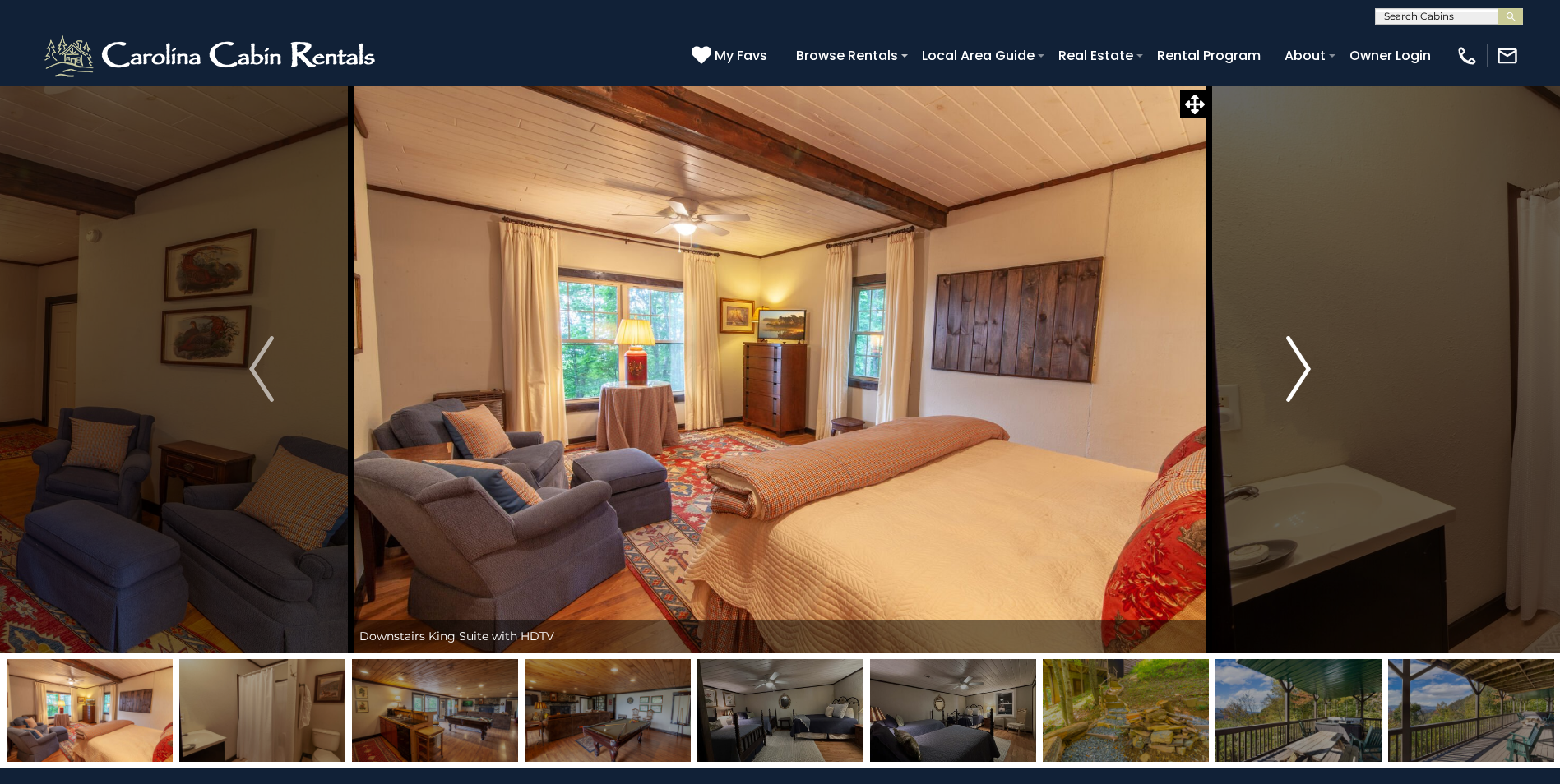
click at [1302, 366] on img "Next" at bounding box center [1299, 368] width 25 height 65
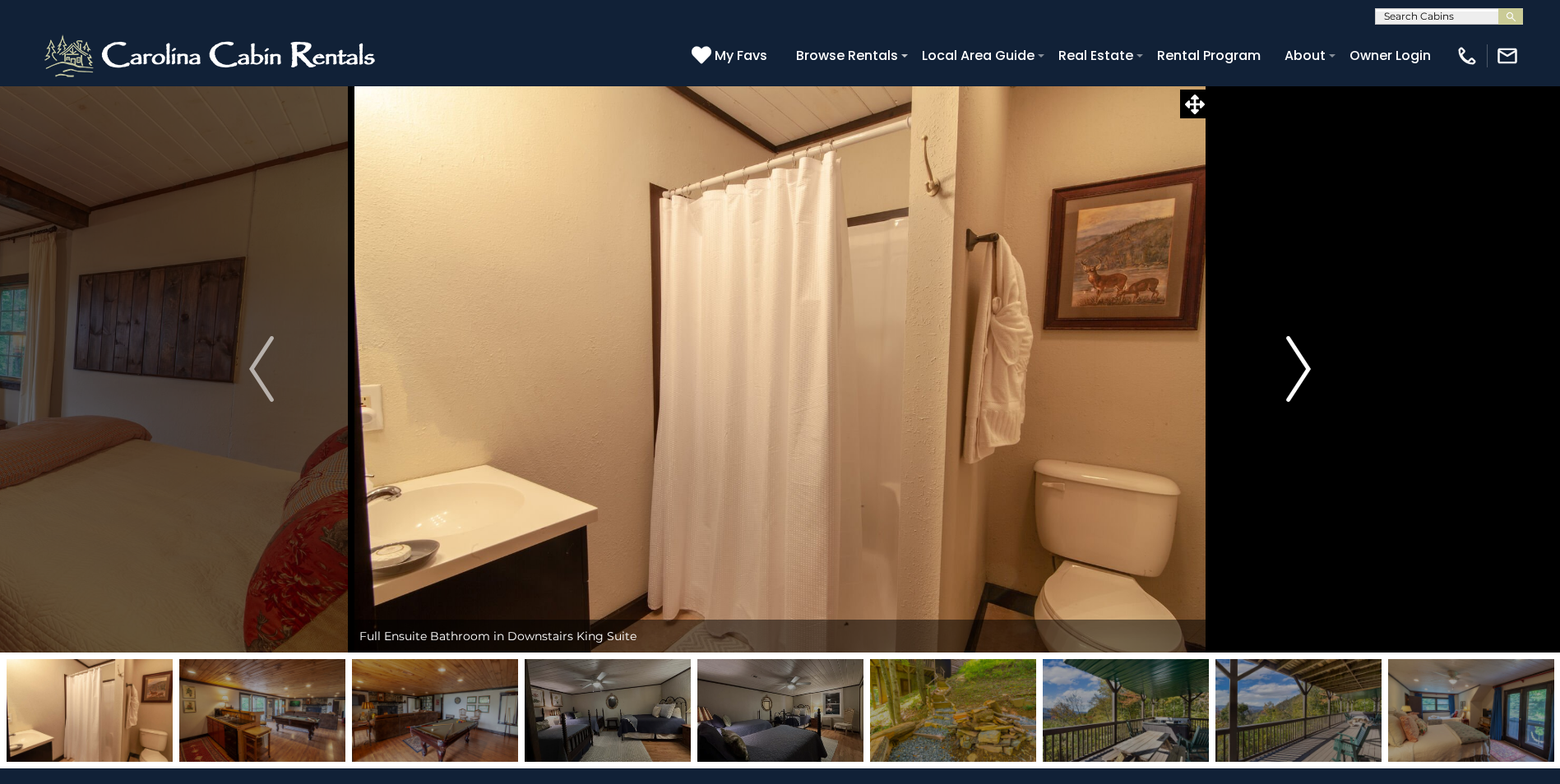
click at [1302, 366] on img "Next" at bounding box center [1299, 368] width 25 height 65
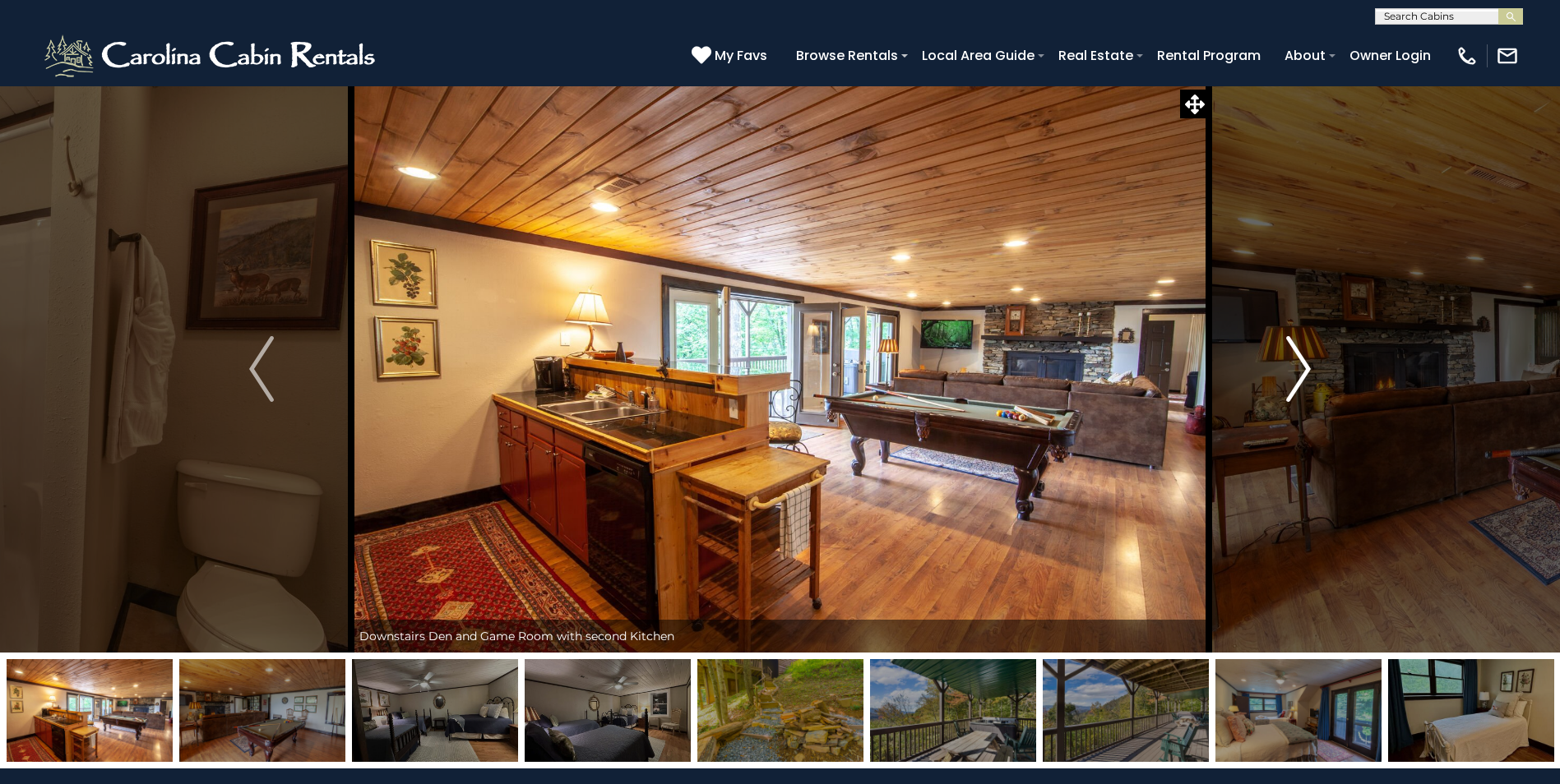
click at [1302, 366] on img "Next" at bounding box center [1299, 368] width 25 height 65
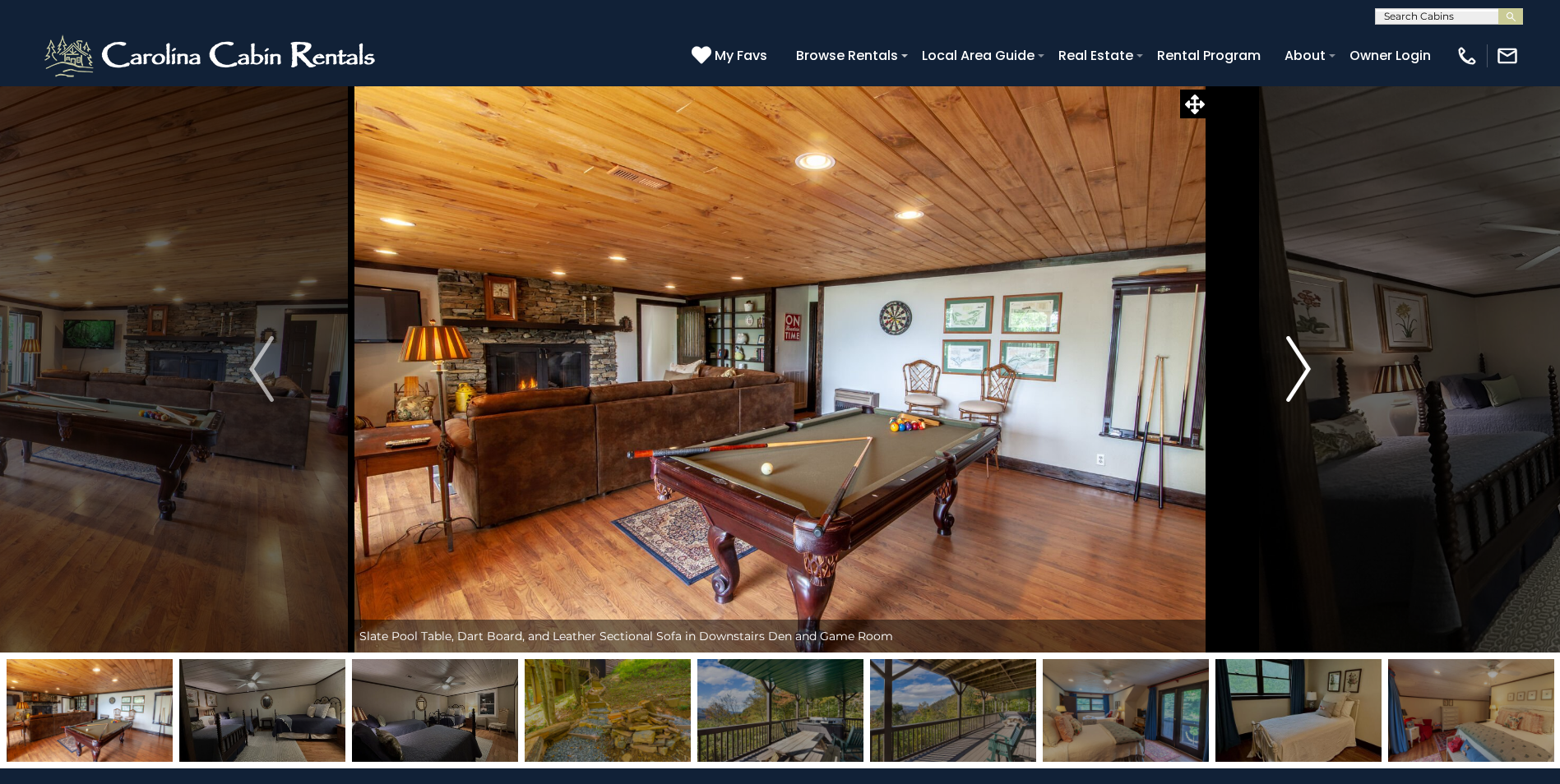
click at [1302, 366] on img "Next" at bounding box center [1299, 368] width 25 height 65
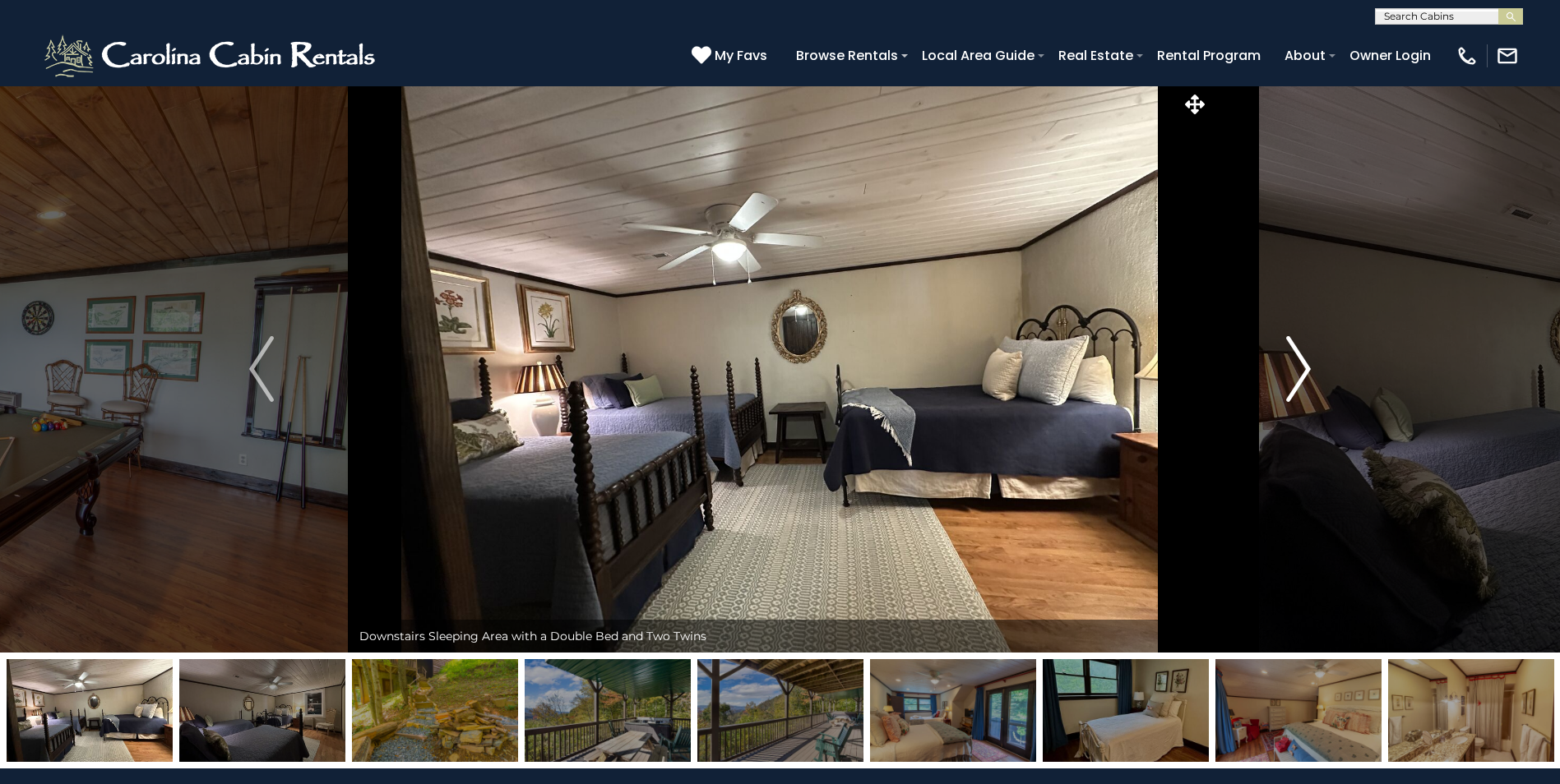
click at [1302, 366] on img "Next" at bounding box center [1299, 368] width 25 height 65
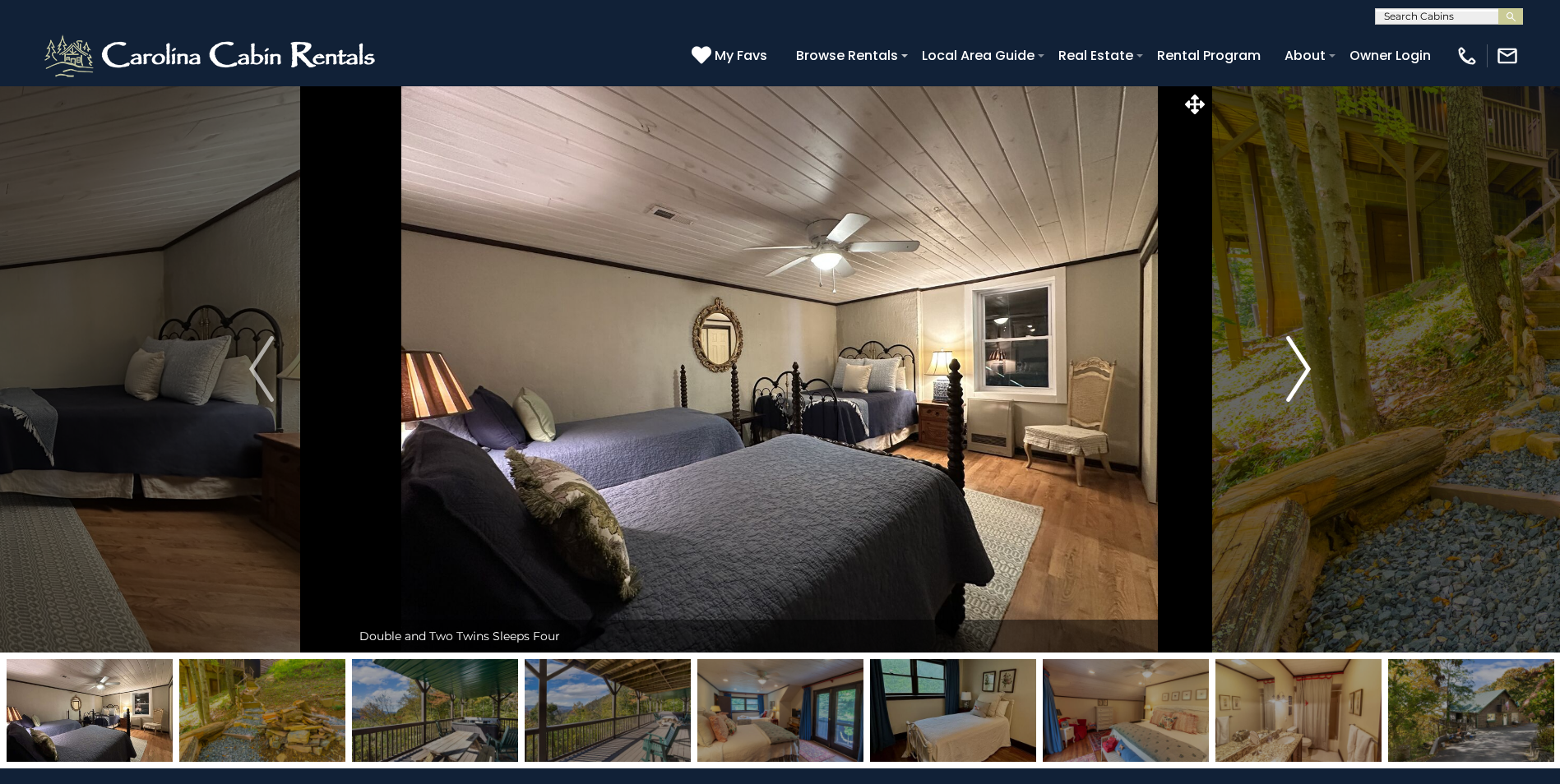
click at [1302, 366] on img "Next" at bounding box center [1299, 368] width 25 height 65
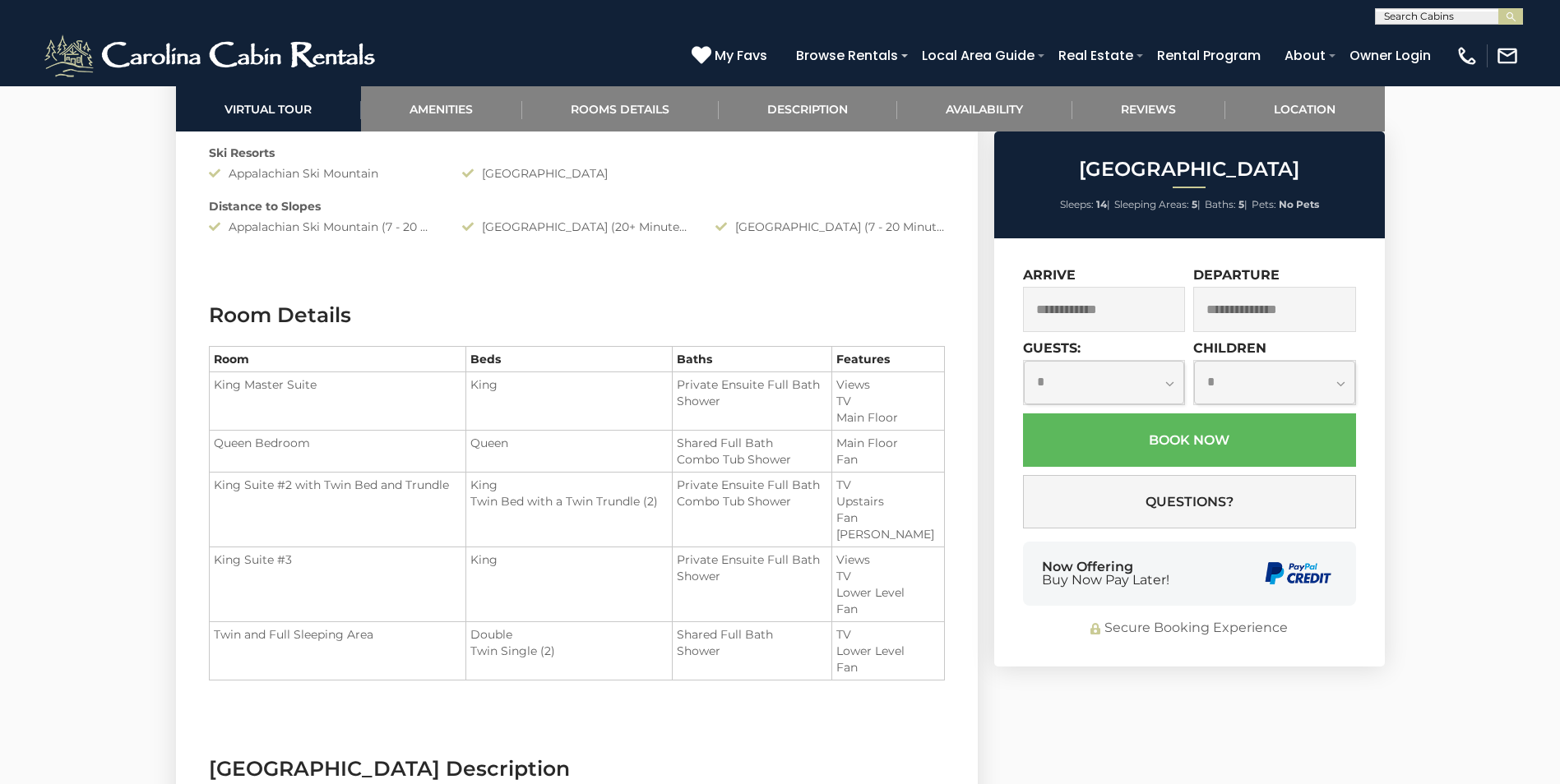
scroll to position [1891, 0]
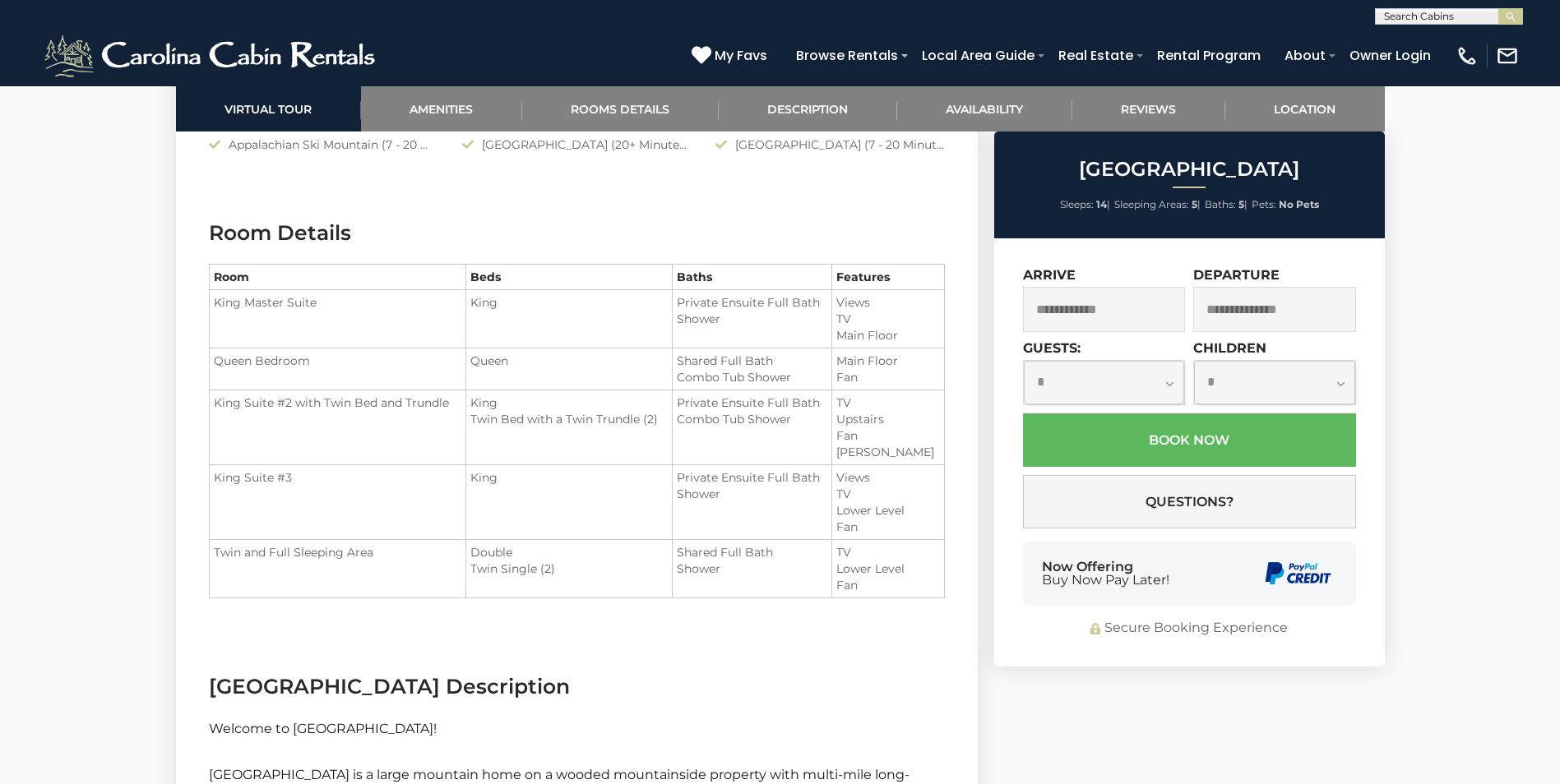
click at [1173, 386] on select "**********" at bounding box center [1105, 383] width 161 height 44
select select "*"
click at [1024, 361] on select "**********" at bounding box center [1105, 383] width 161 height 44
click at [1097, 315] on input "text" at bounding box center [1105, 309] width 163 height 45
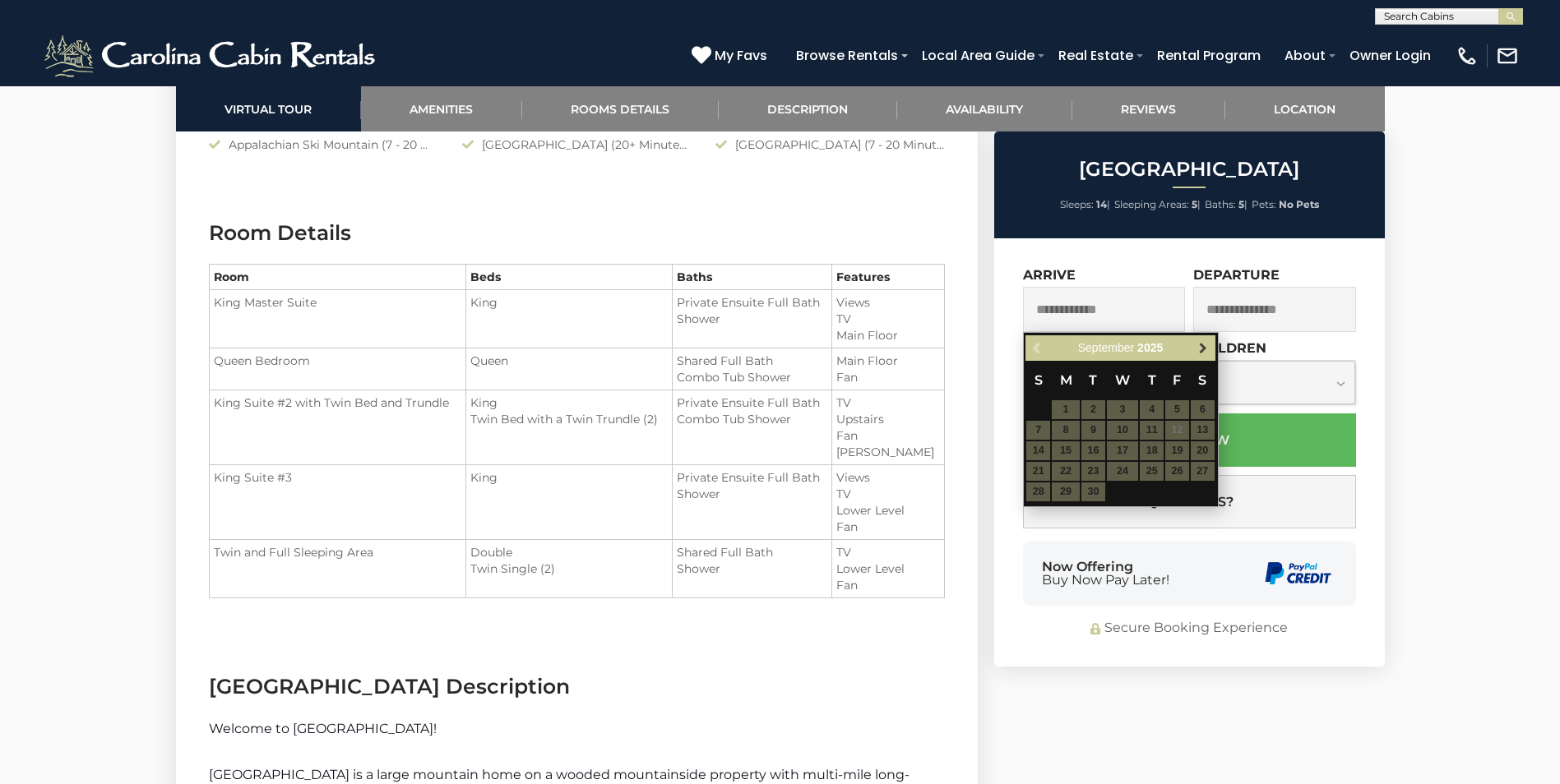
click at [1201, 346] on span "Next" at bounding box center [1203, 349] width 13 height 13
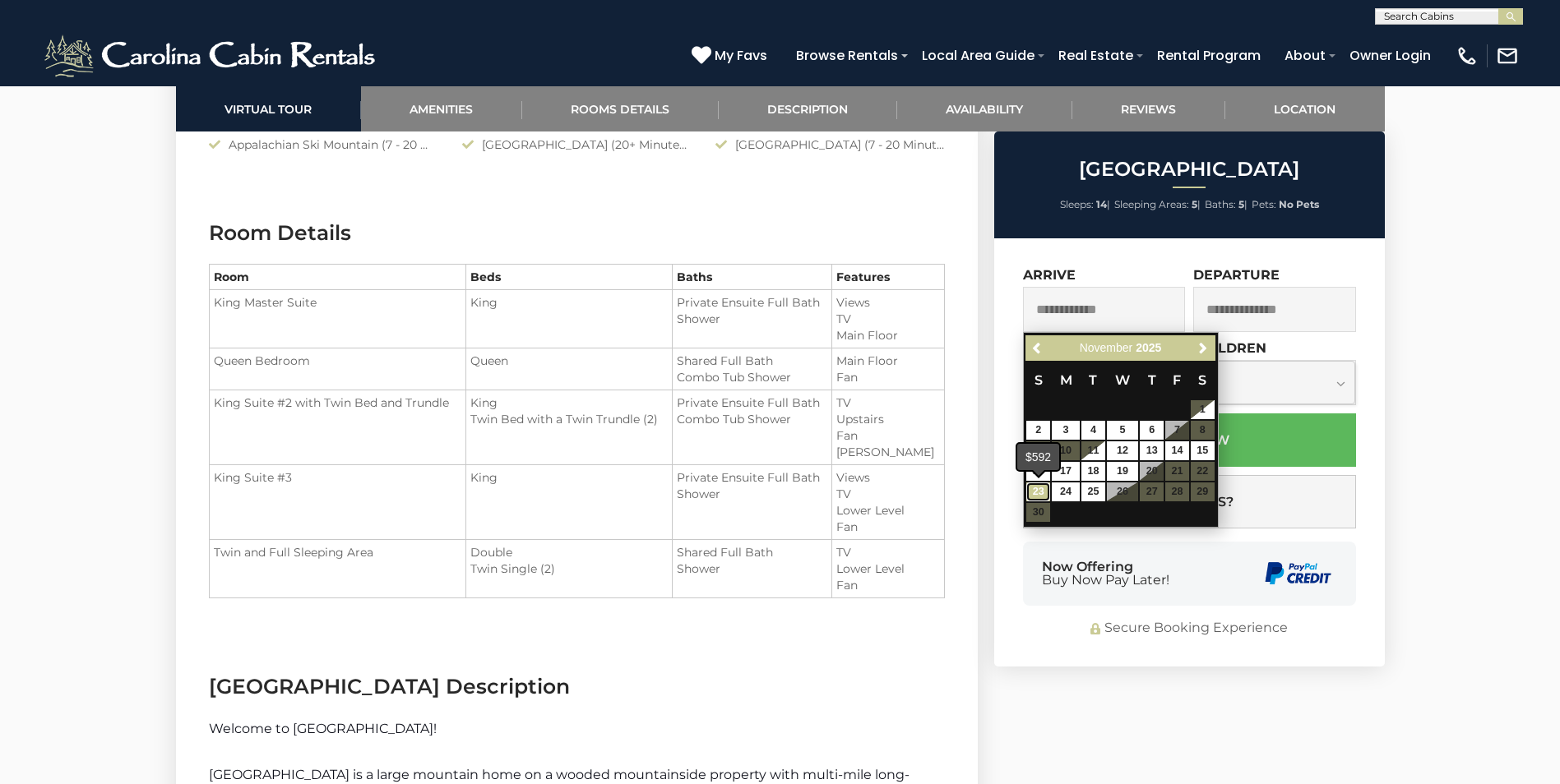
click at [1038, 494] on link "23" at bounding box center [1038, 491] width 24 height 19
type input "**********"
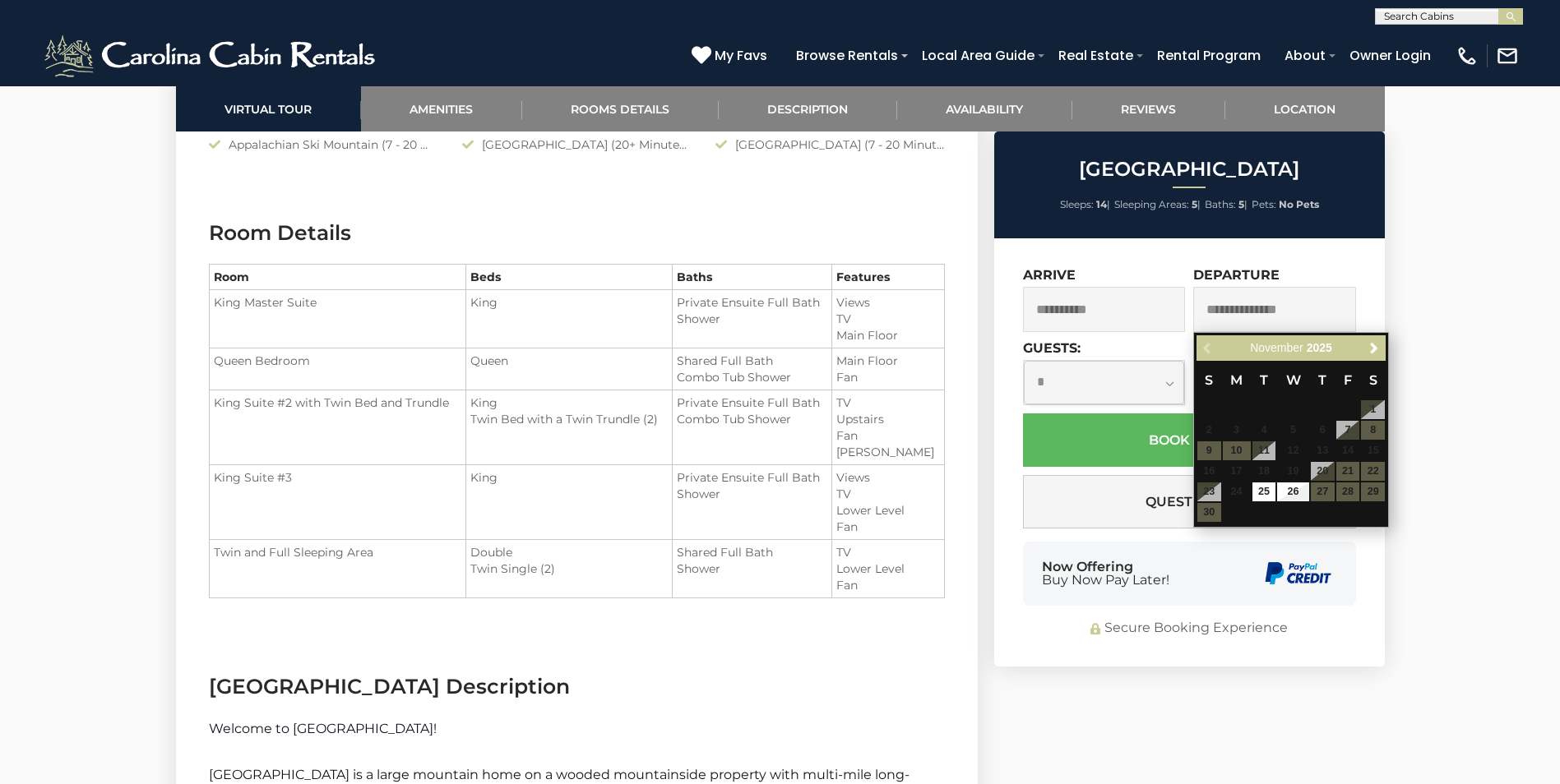
click at [1317, 495] on table "S M T W T F S 1 2 3 4 5 6 7 8 9 10 11 12 13 14 15 16 17 18 19 20 21 22 23 24 25…" at bounding box center [1291, 442] width 189 height 162
click at [1307, 495] on link "26" at bounding box center [1292, 491] width 31 height 19
type input "**********"
